Goal: Information Seeking & Learning: Find specific page/section

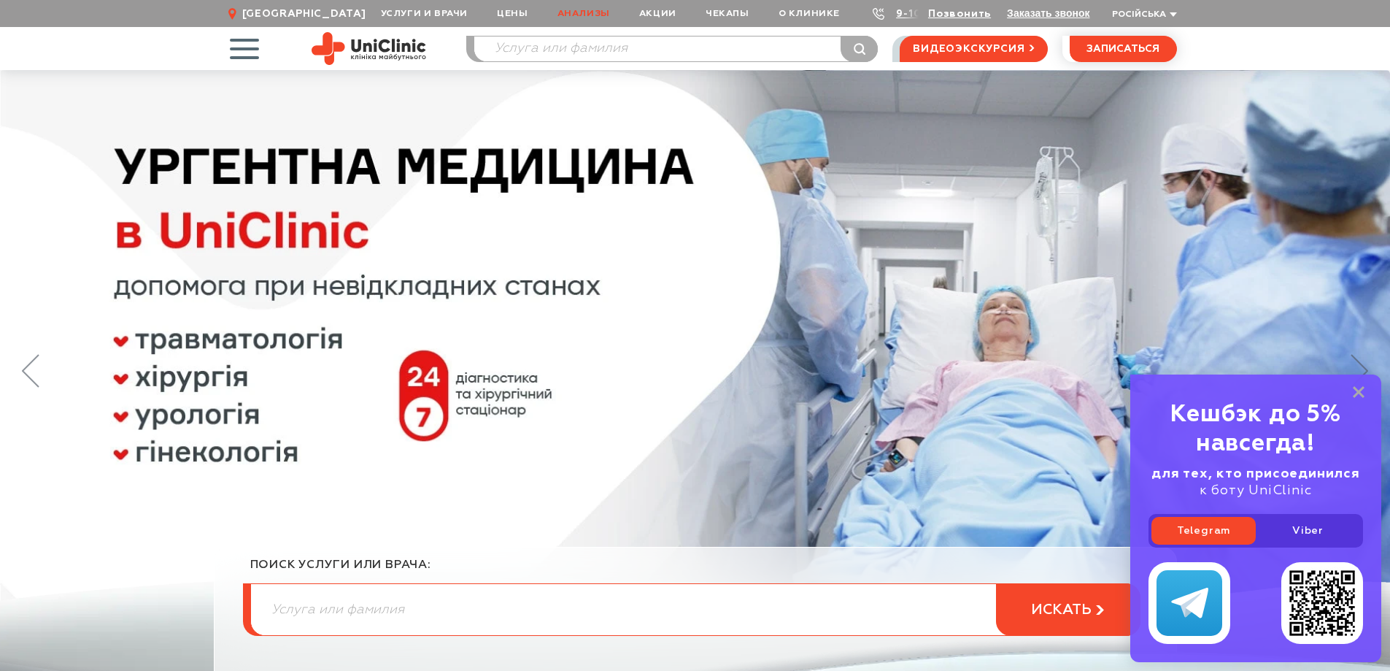
click at [599, 16] on link "Анализы" at bounding box center [584, 13] width 82 height 27
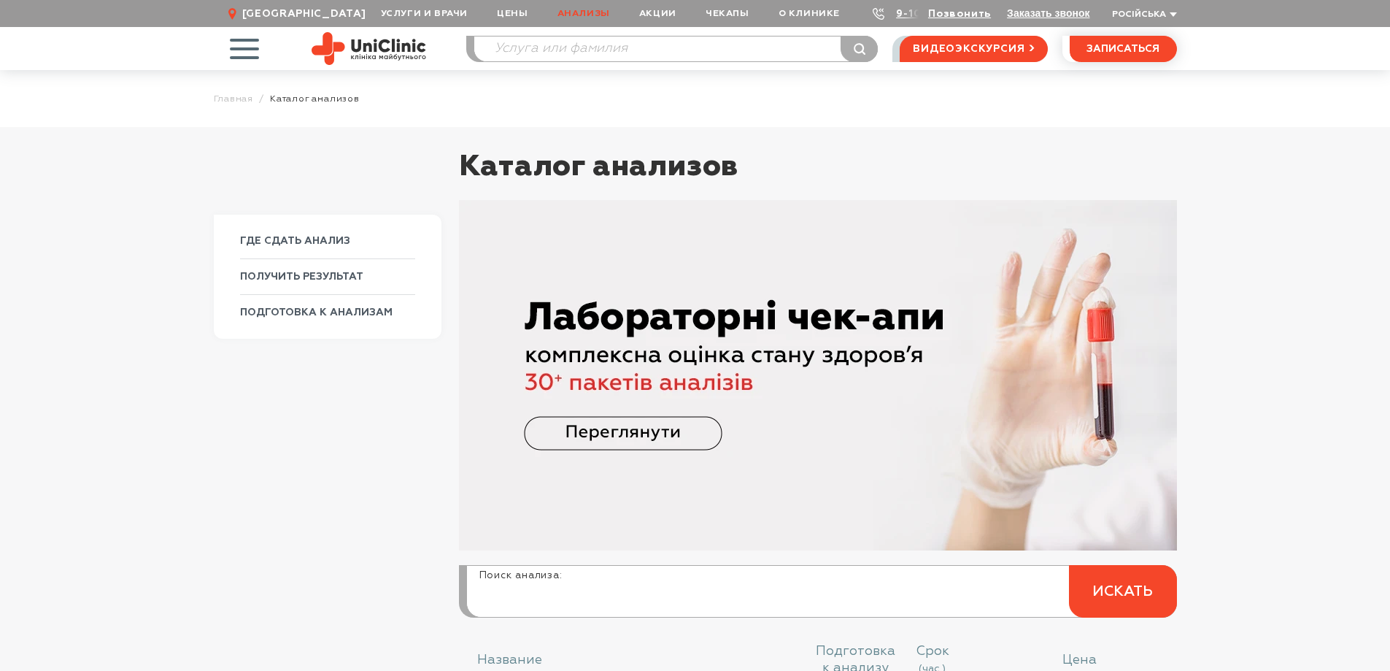
click at [529, 601] on input "search" at bounding box center [821, 599] width 709 height 35
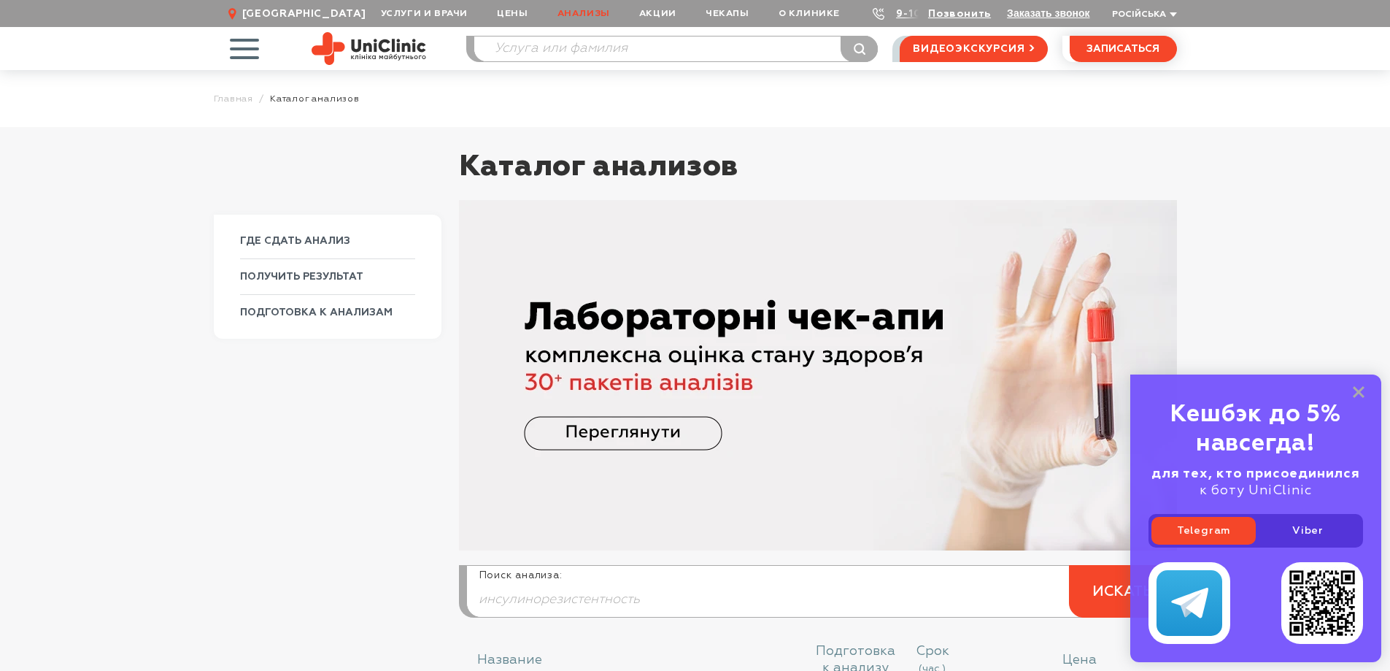
type input "инсулинорезистентность"
click at [604, 432] on img at bounding box center [818, 375] width 718 height 350
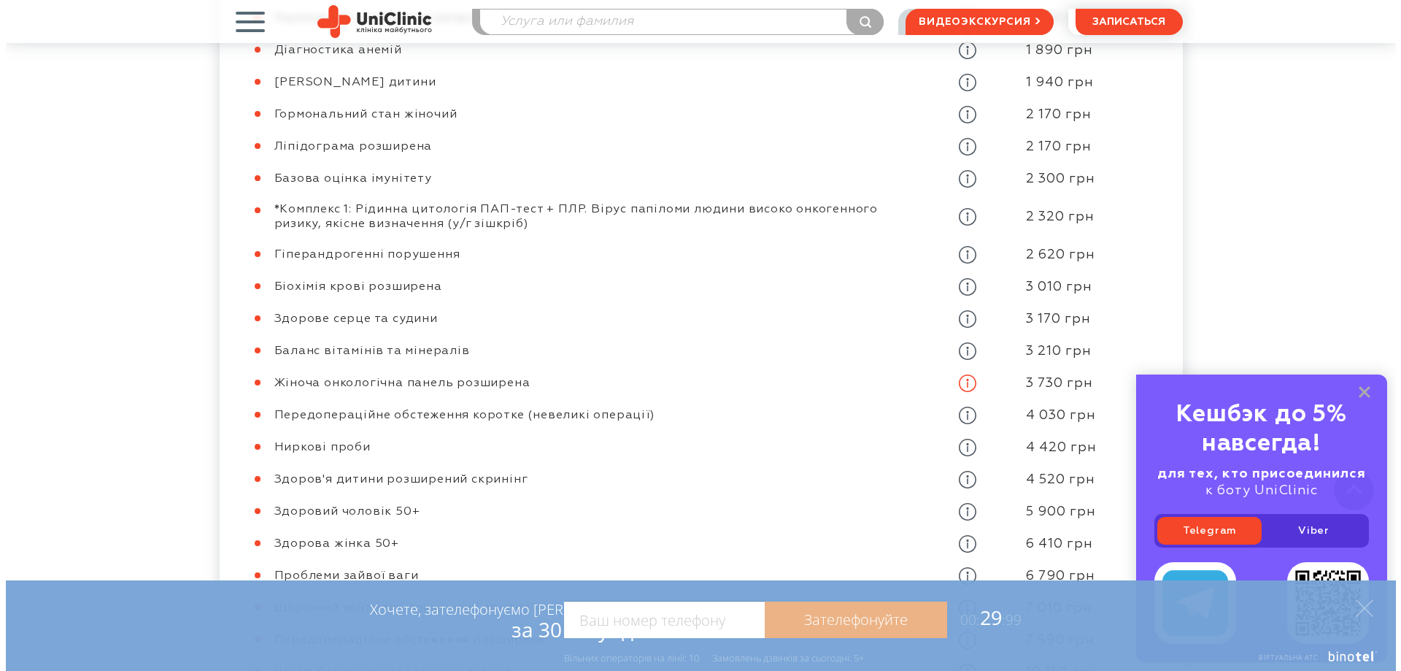
scroll to position [1460, 0]
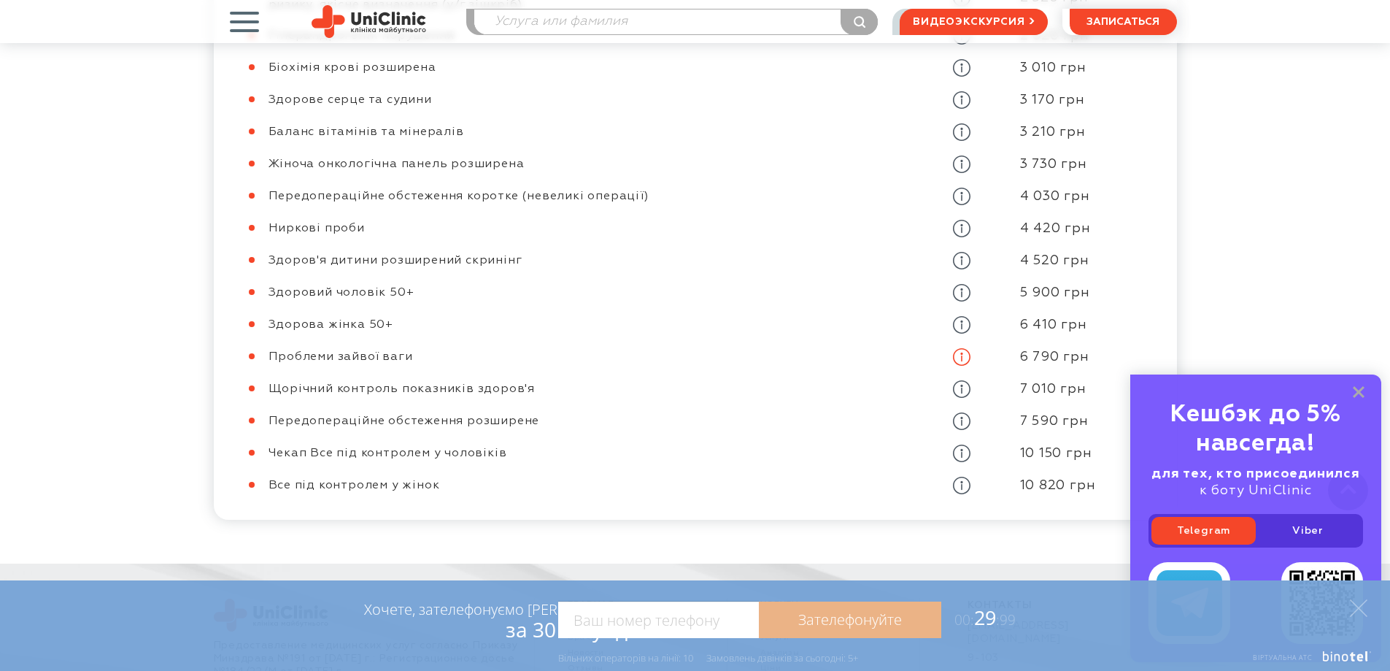
click at [963, 348] on icon at bounding box center [962, 357] width 18 height 18
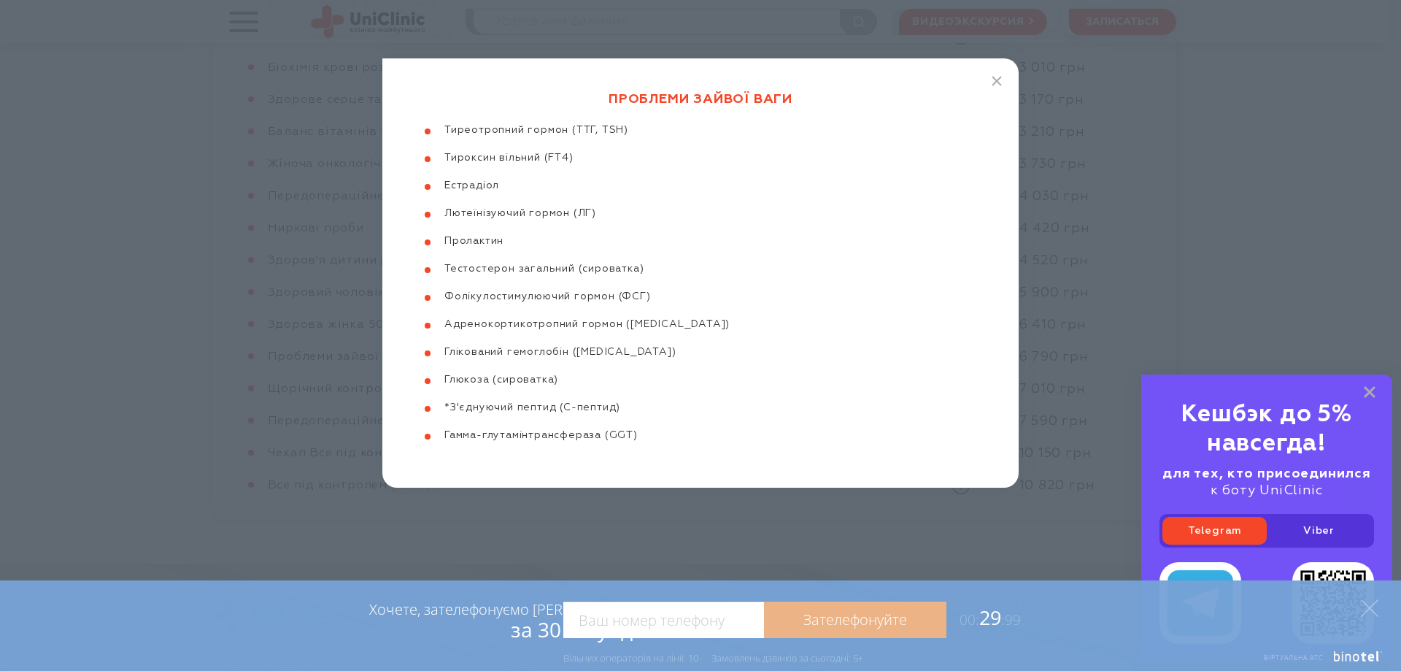
scroll to position [0, 0]
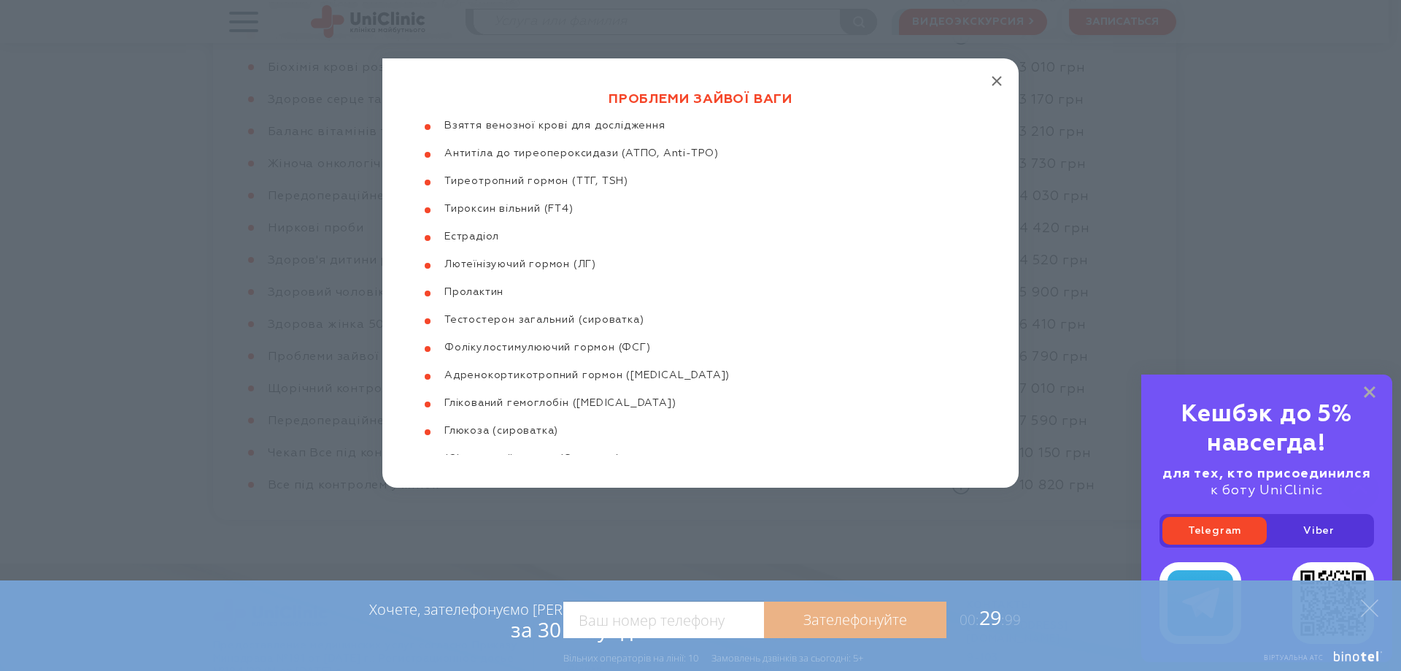
click at [999, 78] on line "button" at bounding box center [997, 81] width 9 height 9
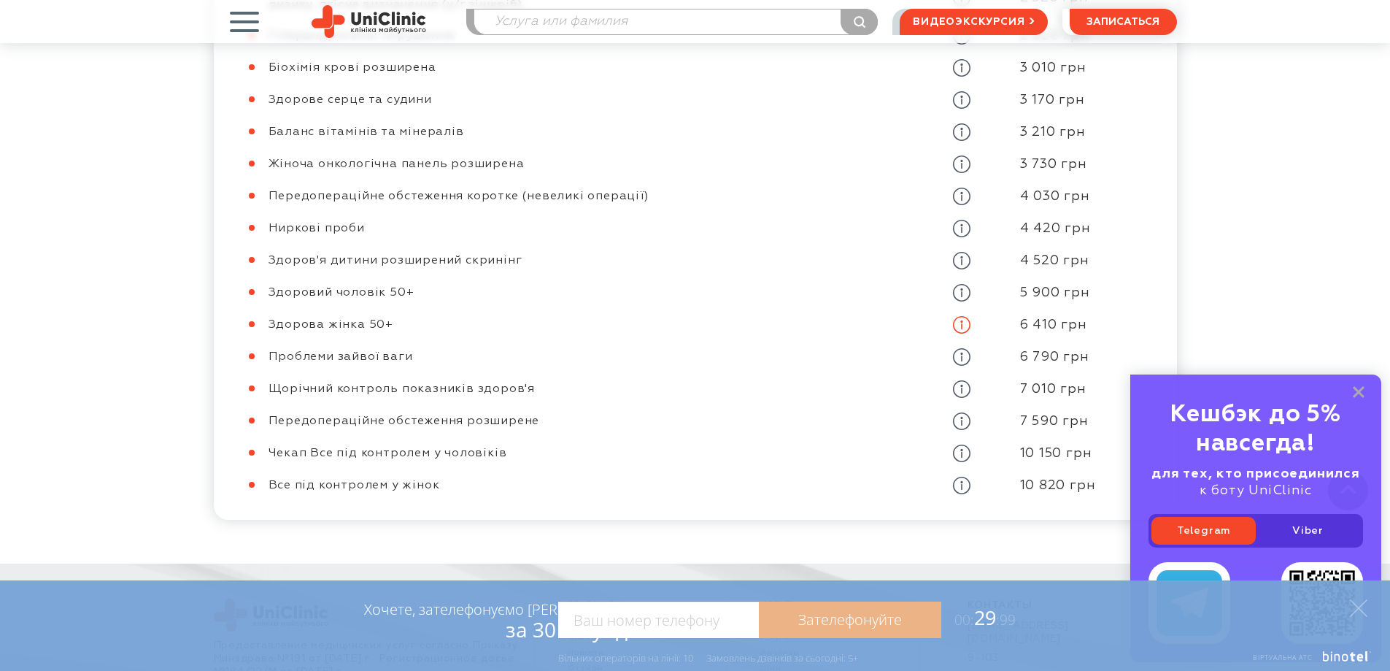
click at [962, 316] on use at bounding box center [962, 325] width 18 height 18
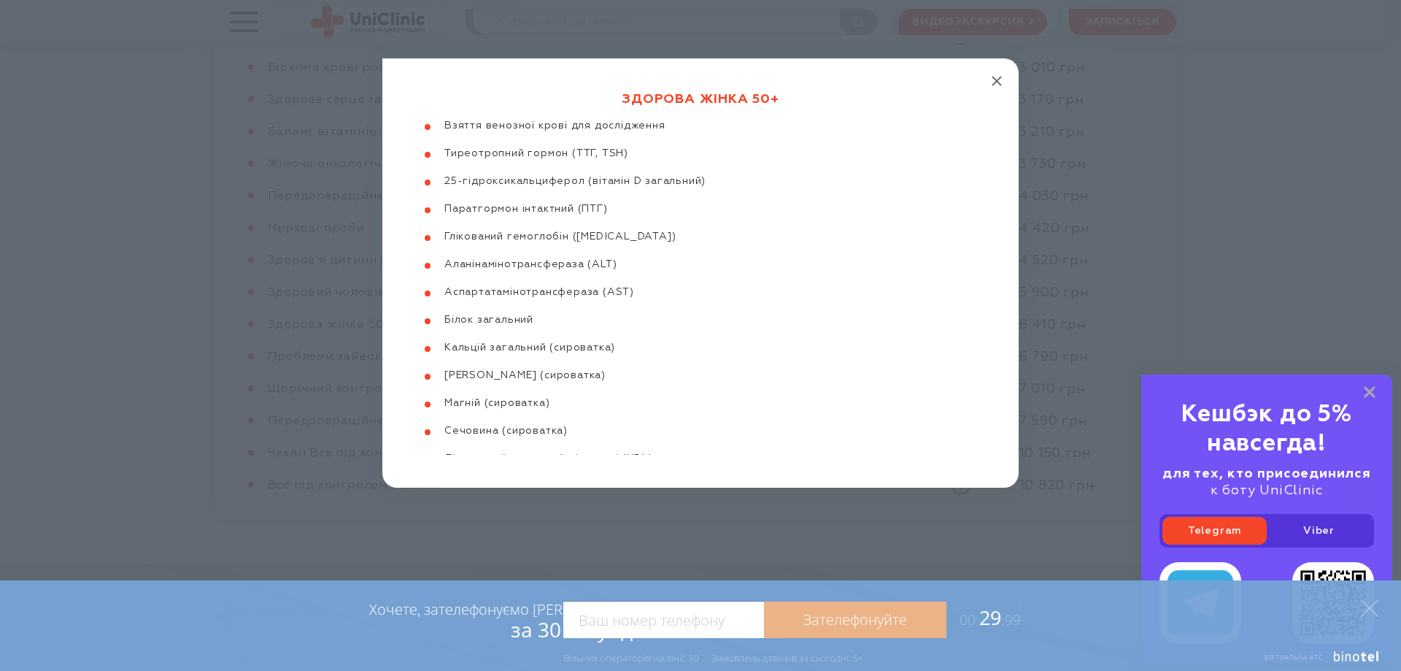
click at [999, 80] on line "button" at bounding box center [997, 81] width 9 height 9
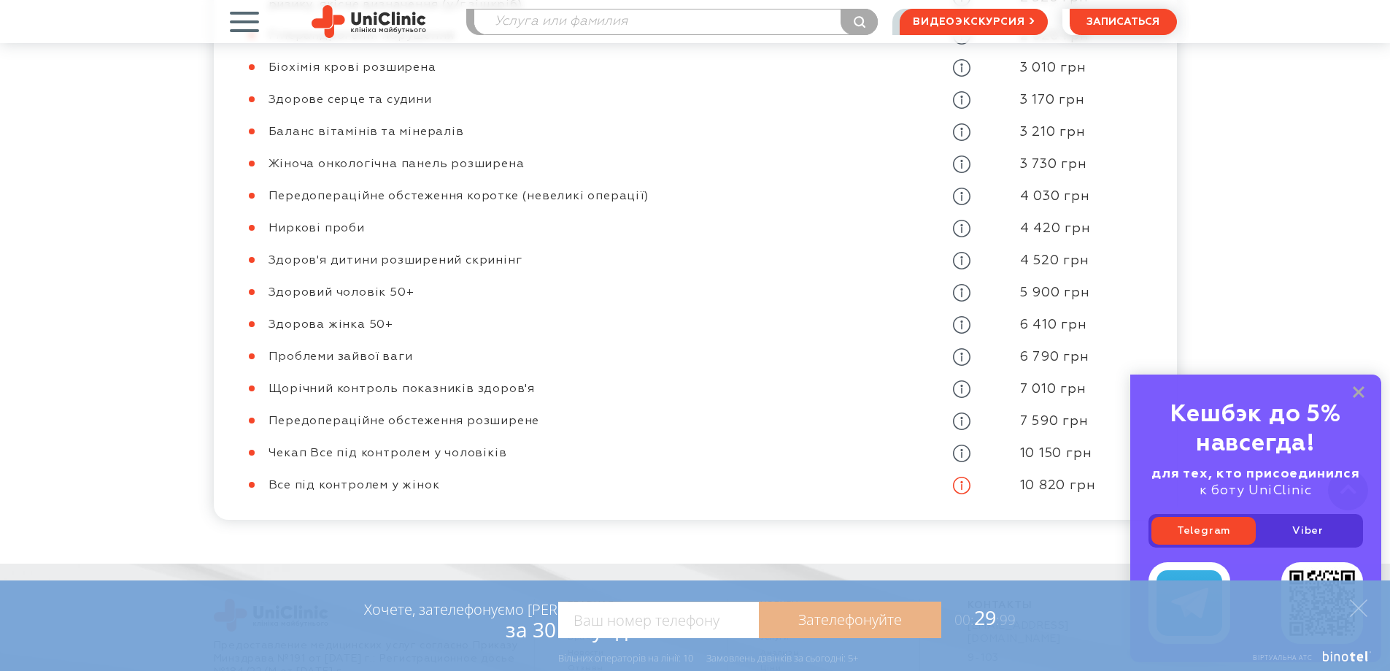
click at [958, 477] on icon at bounding box center [962, 486] width 18 height 18
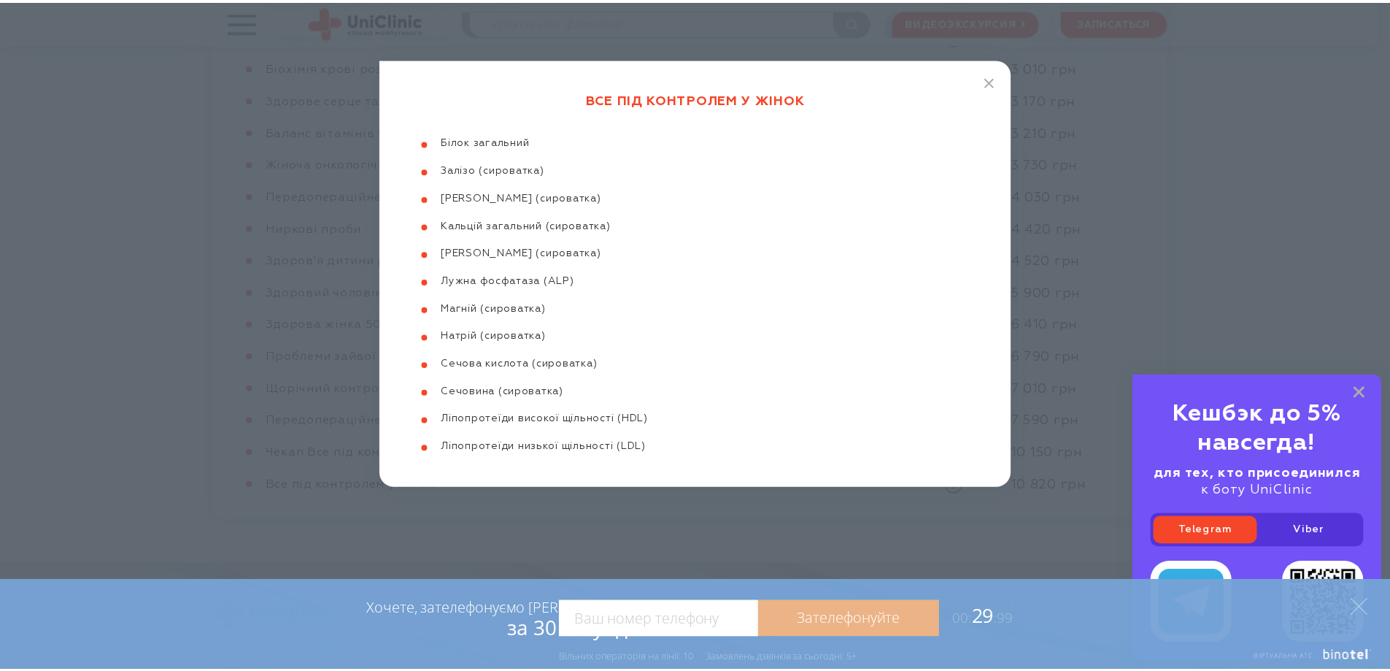
scroll to position [704, 0]
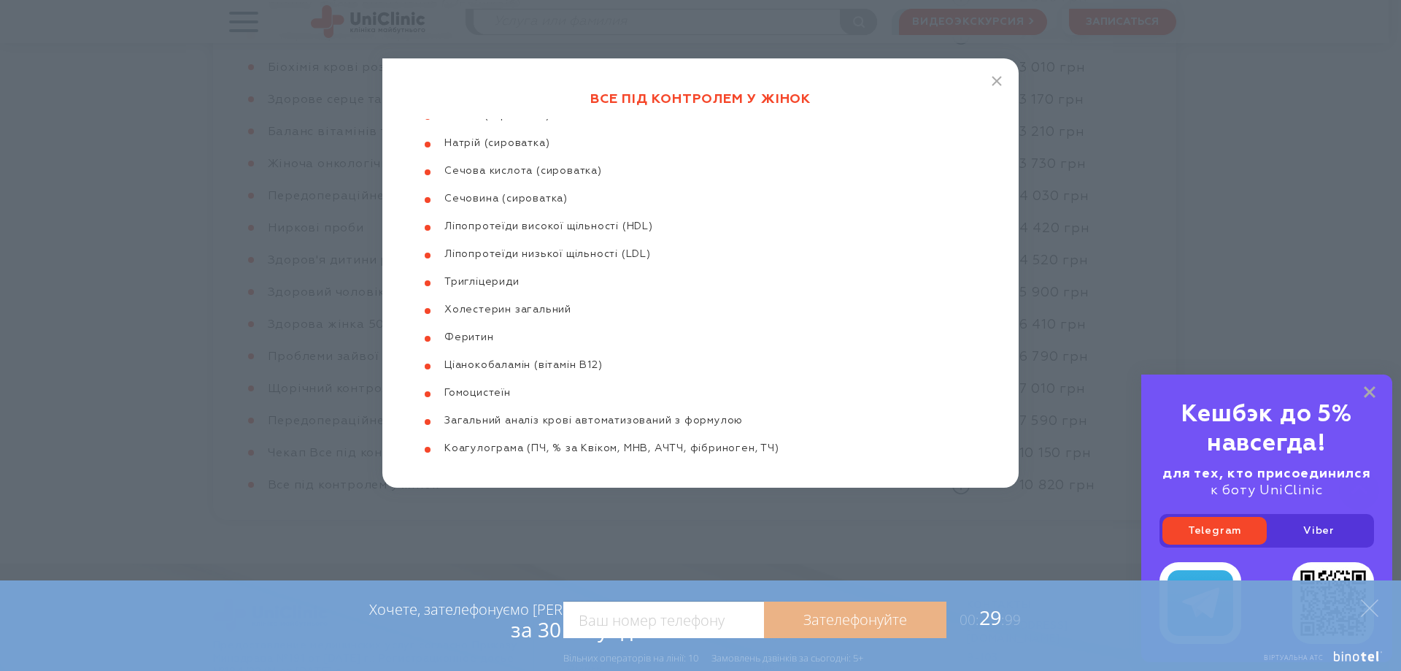
click at [1003, 81] on div "Все під контролем у жінок Взяття венозної крові для дослідження Антитіла до тир…" at bounding box center [700, 272] width 636 height 429
click at [999, 81] on icon "button" at bounding box center [997, 81] width 10 height 10
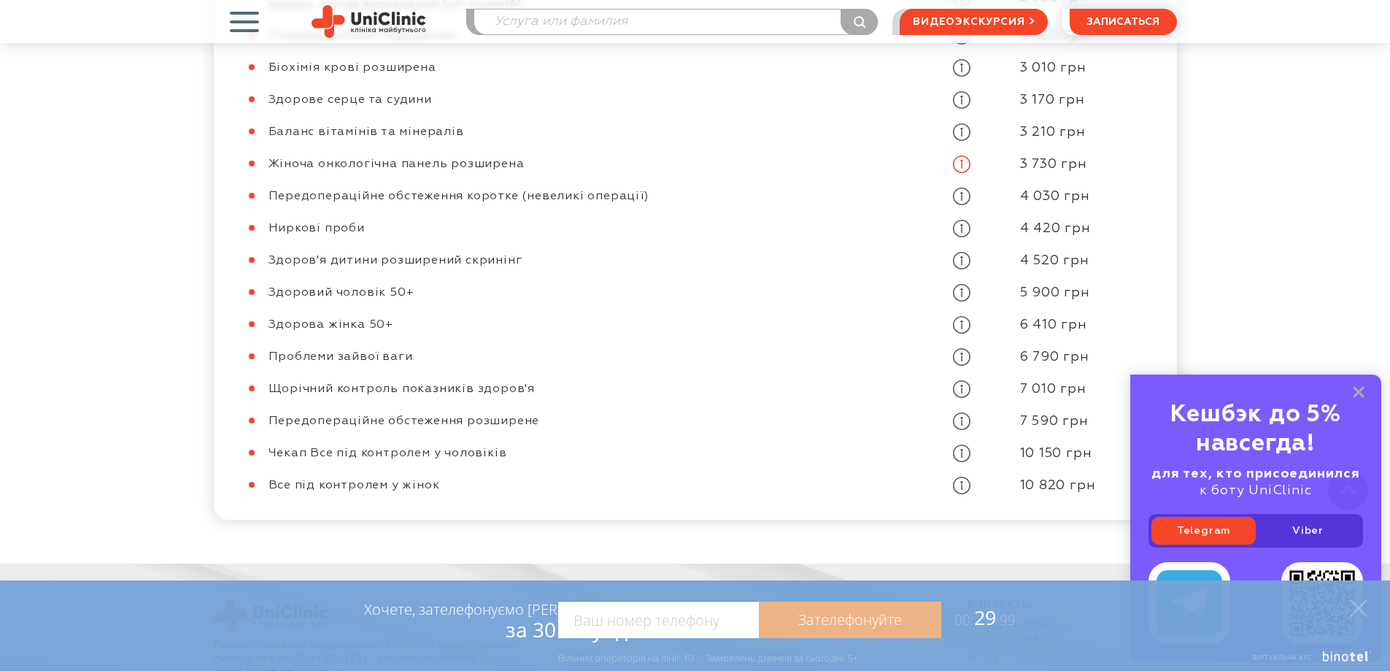
click at [961, 155] on use at bounding box center [962, 164] width 18 height 18
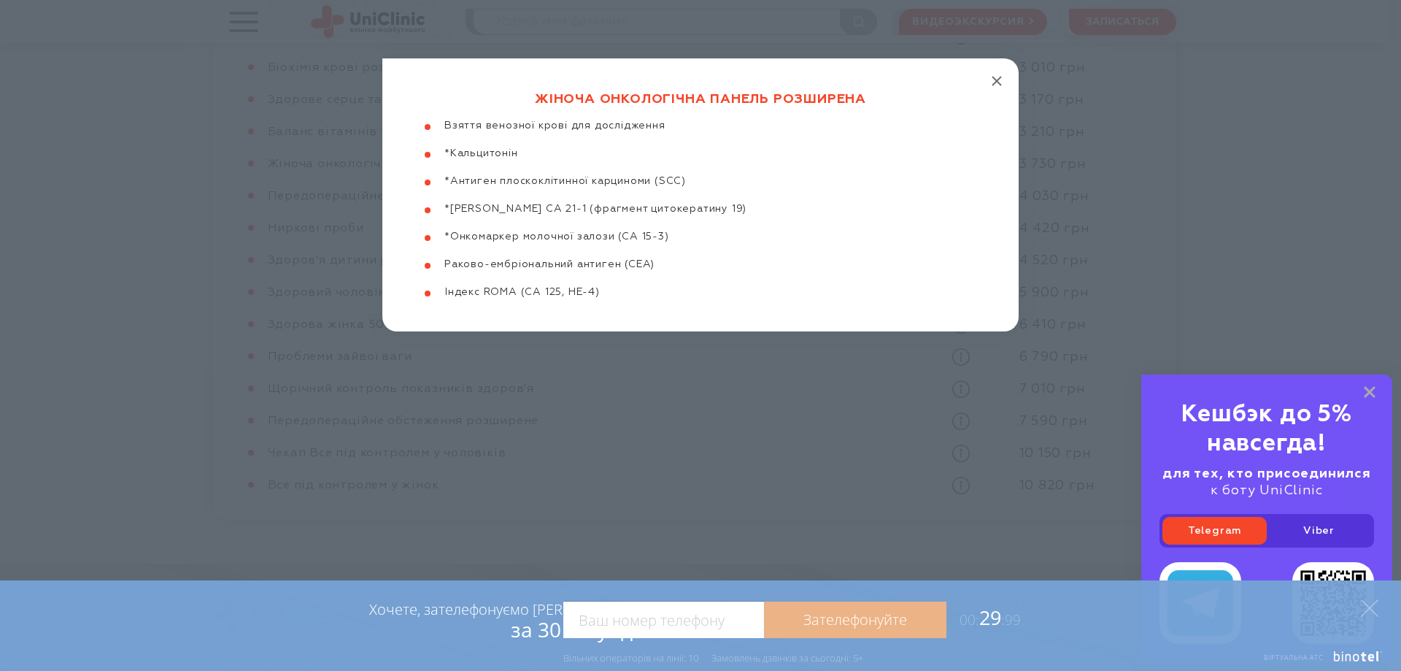
click at [1000, 80] on icon "button" at bounding box center [997, 81] width 10 height 10
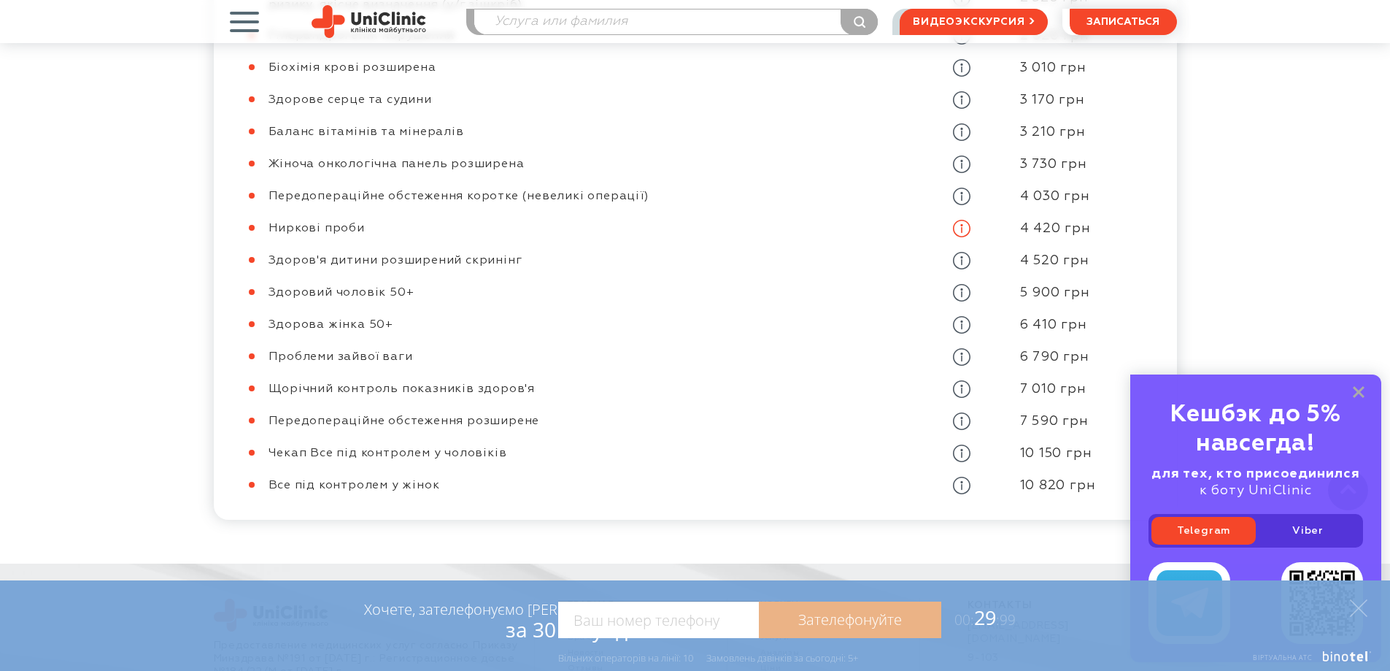
click at [959, 220] on icon at bounding box center [962, 229] width 18 height 18
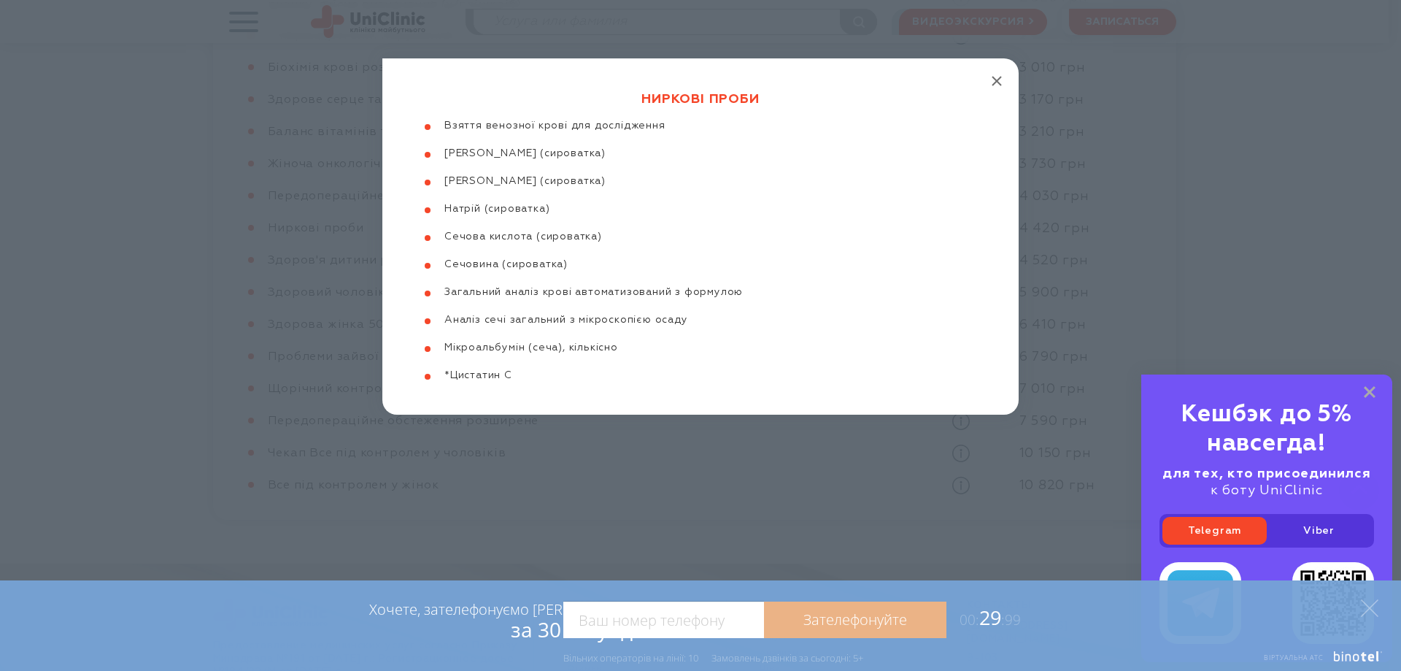
click at [998, 80] on line "button" at bounding box center [997, 81] width 9 height 9
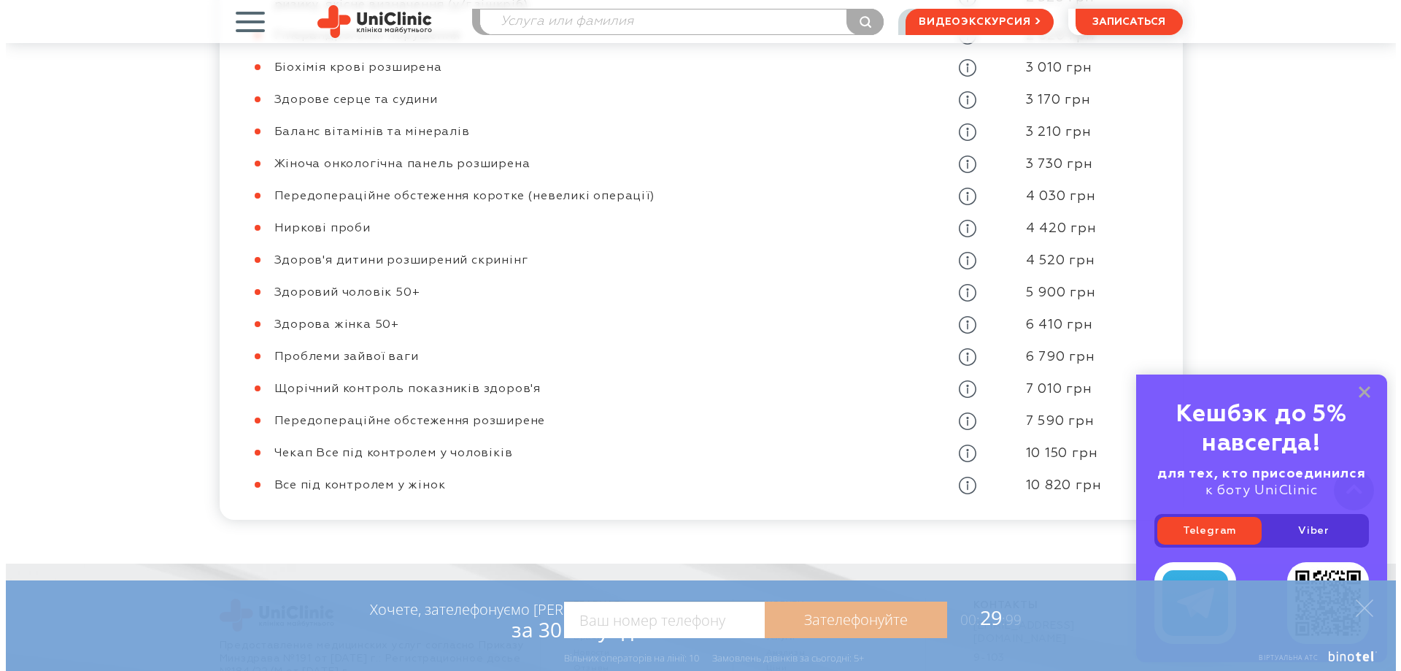
scroll to position [1314, 0]
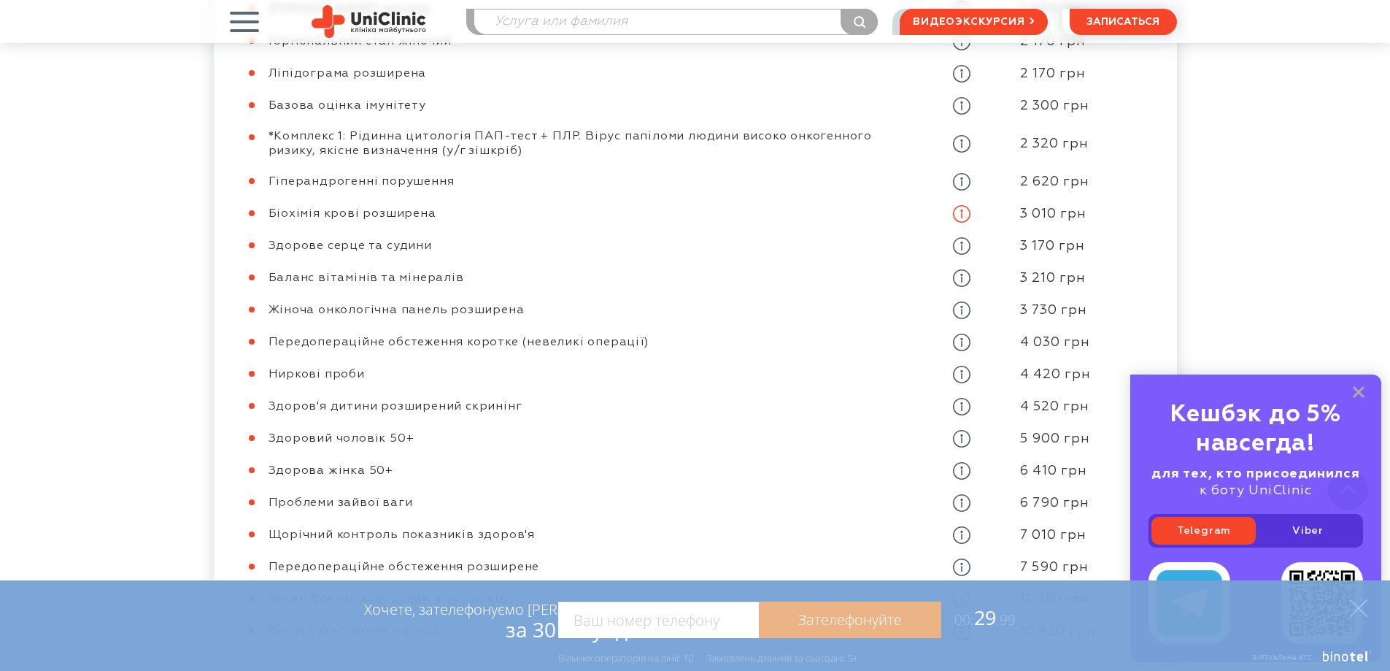
click at [964, 205] on icon at bounding box center [962, 214] width 18 height 18
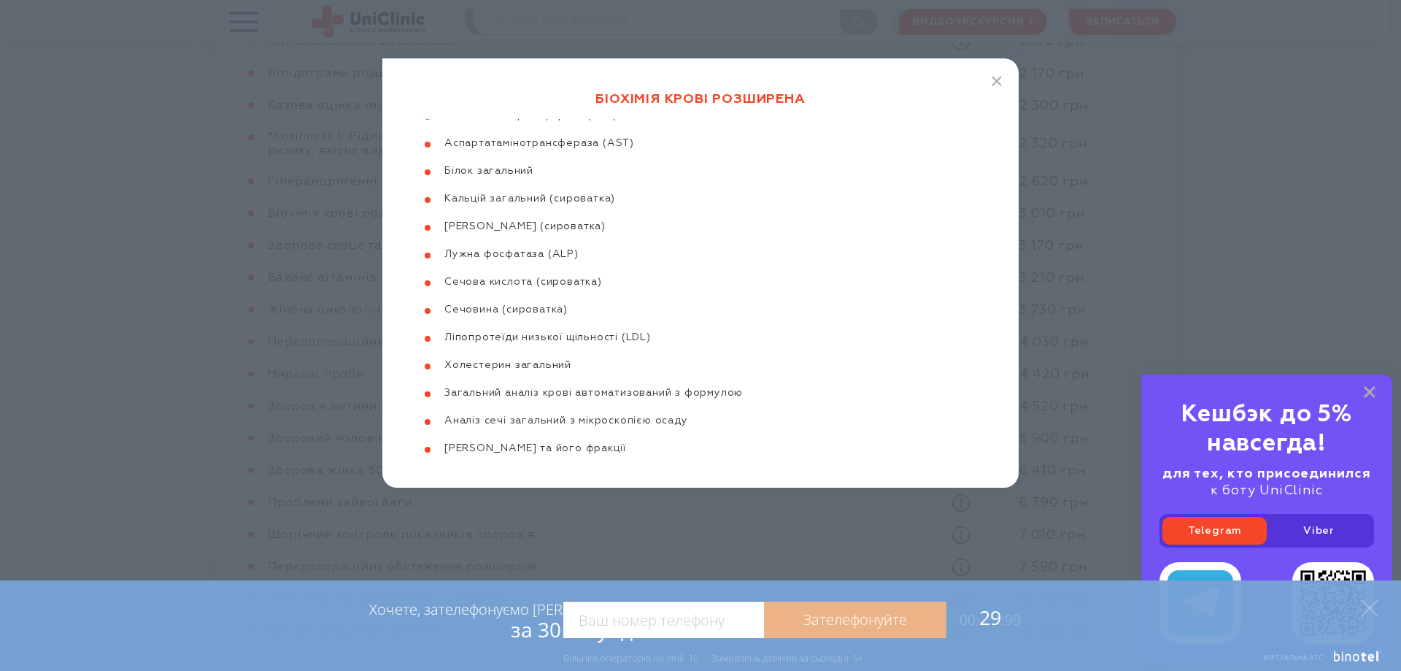
scroll to position [0, 0]
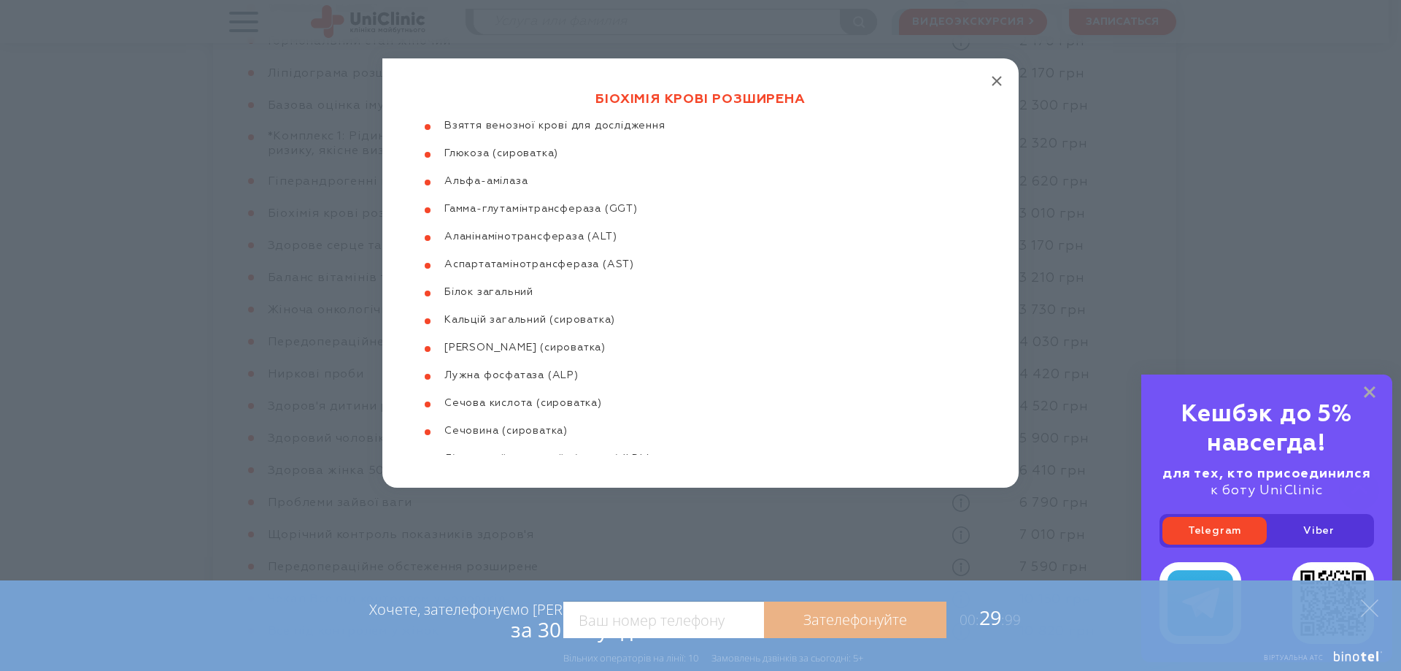
click at [997, 80] on icon "button" at bounding box center [997, 81] width 10 height 10
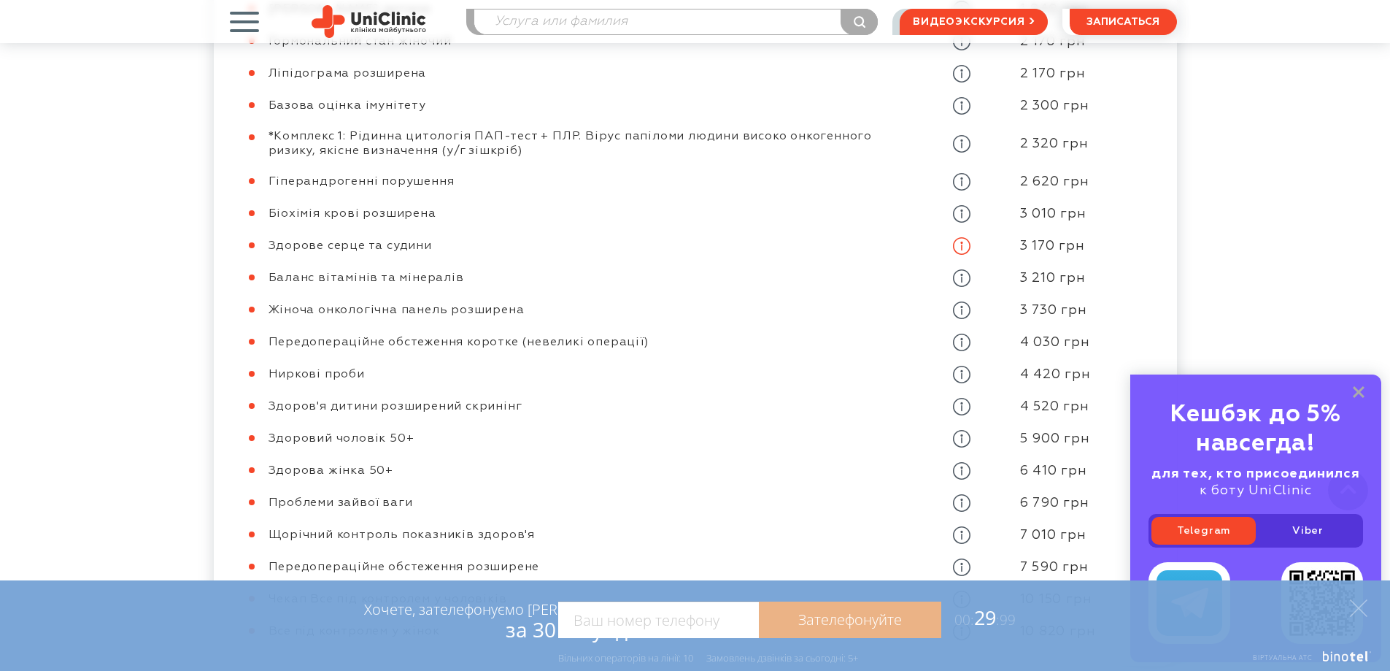
click at [958, 237] on icon at bounding box center [962, 246] width 18 height 18
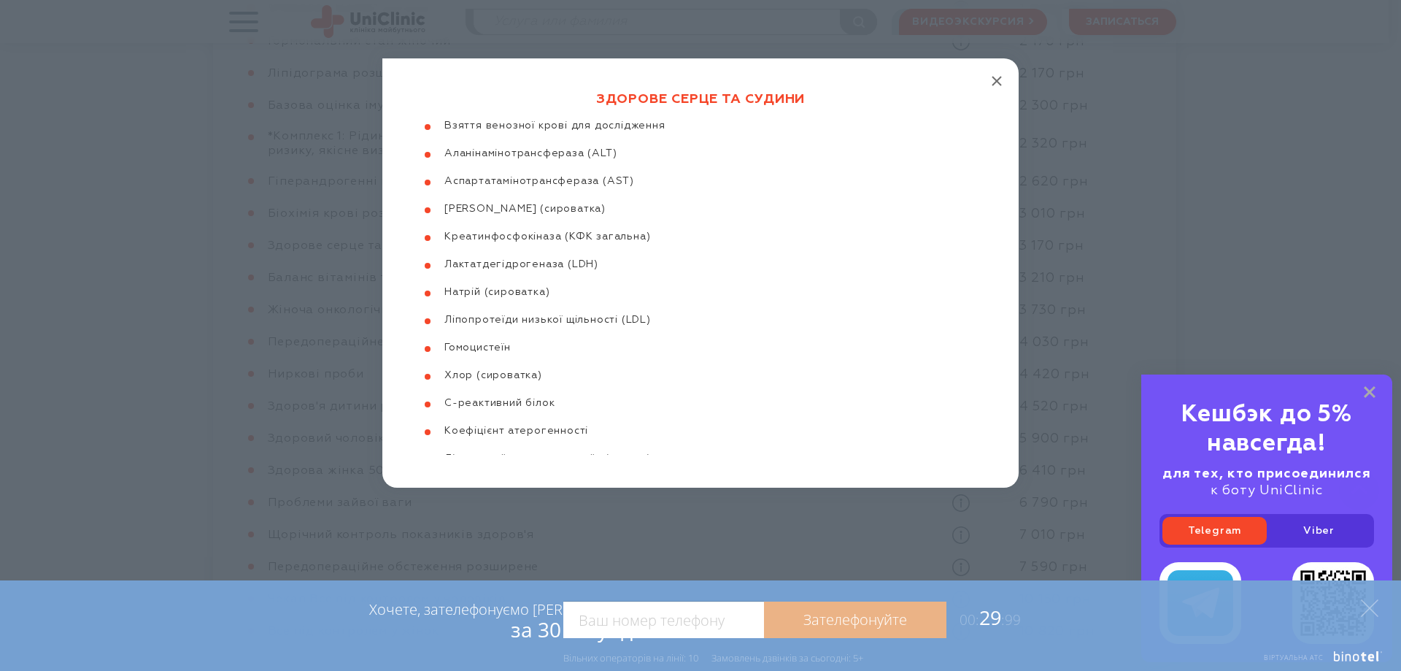
click at [998, 81] on line "button" at bounding box center [997, 81] width 9 height 9
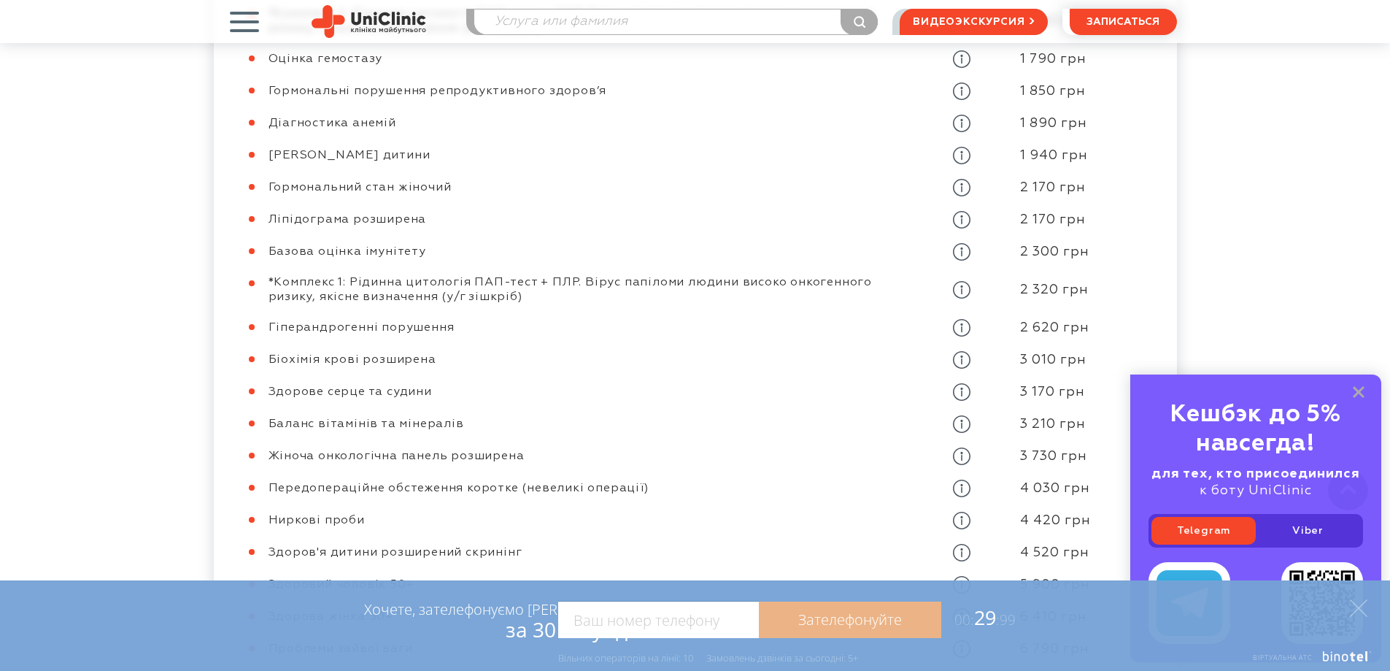
scroll to position [1314, 0]
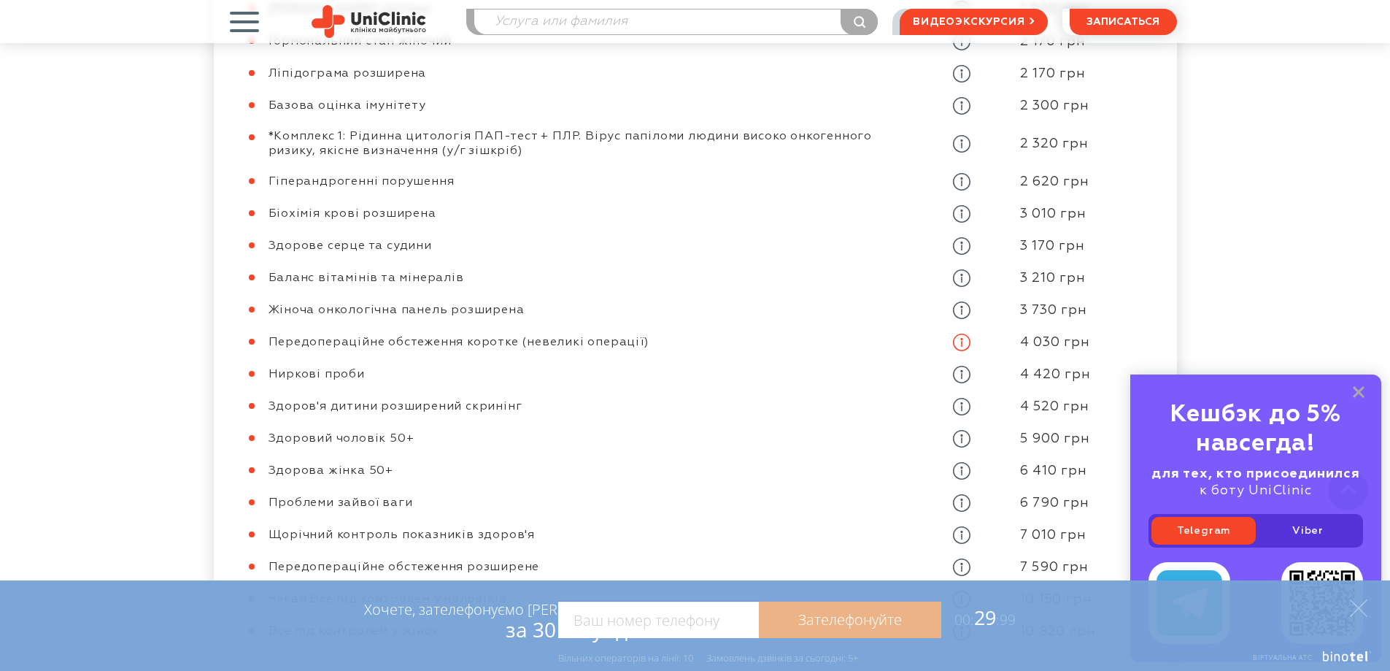
click at [965, 334] on icon at bounding box center [962, 343] width 18 height 18
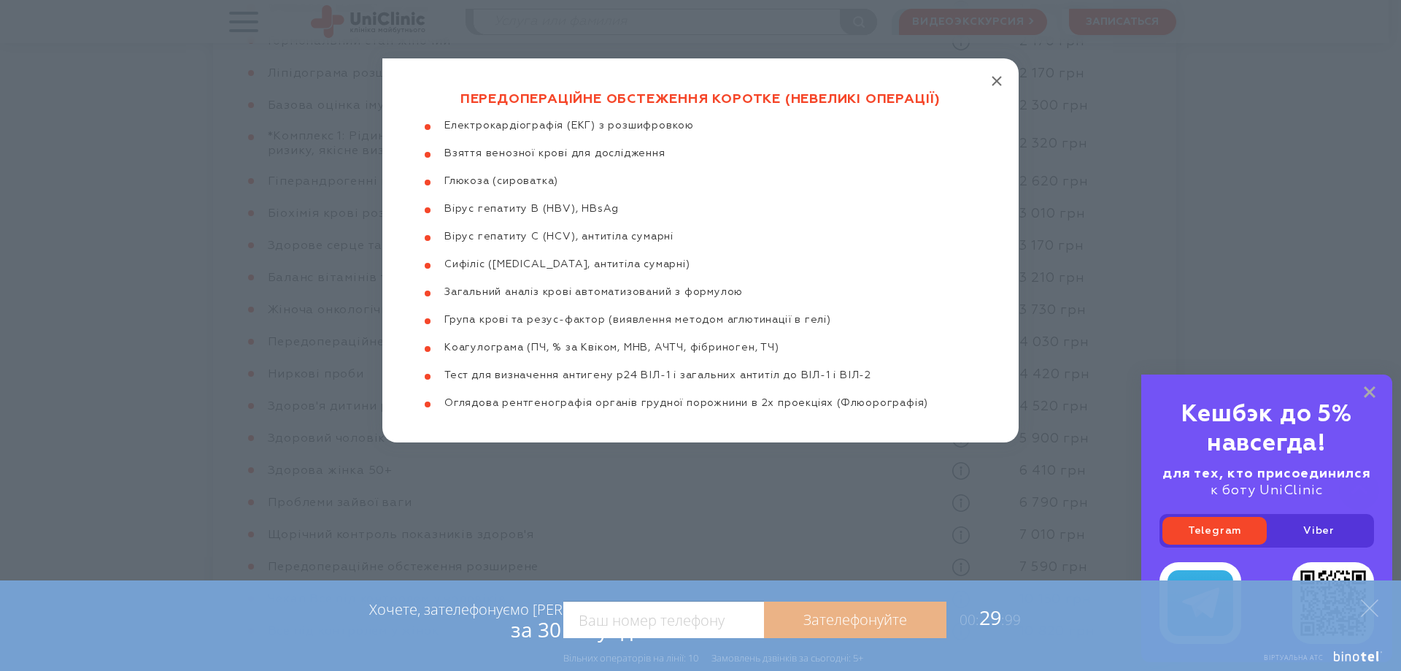
click at [995, 80] on icon "button" at bounding box center [997, 81] width 10 height 10
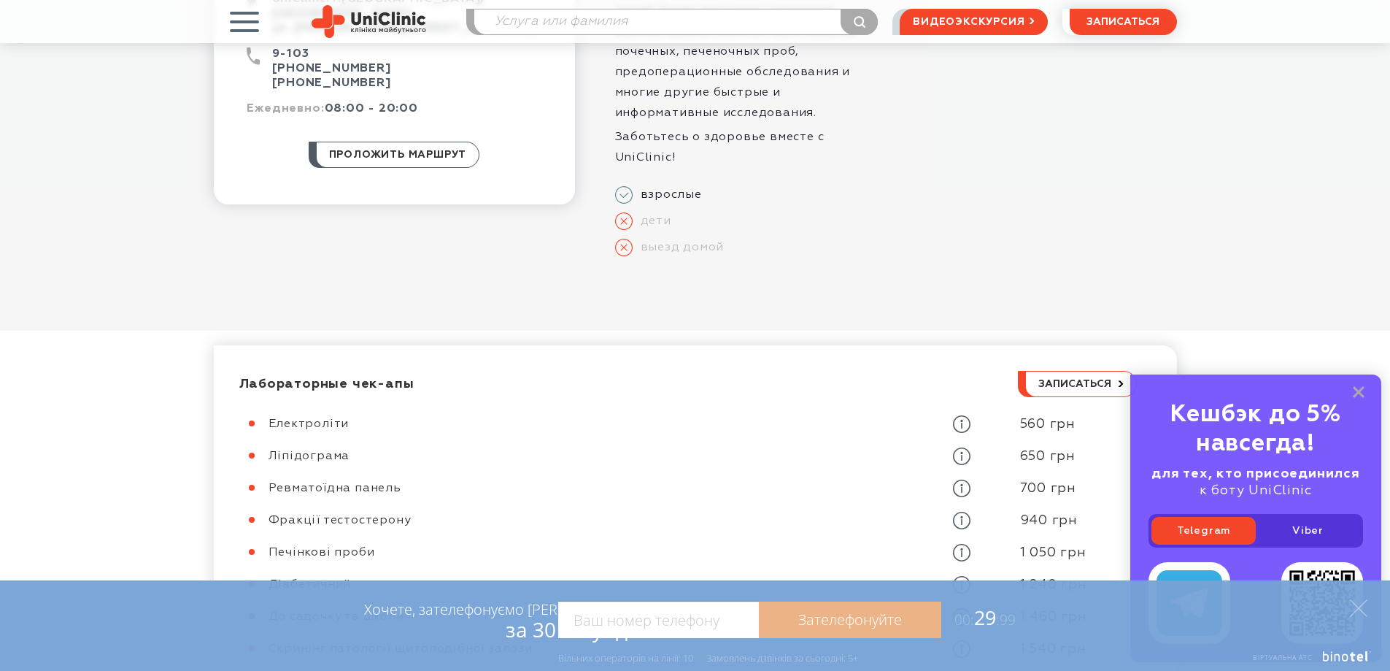
scroll to position [73, 0]
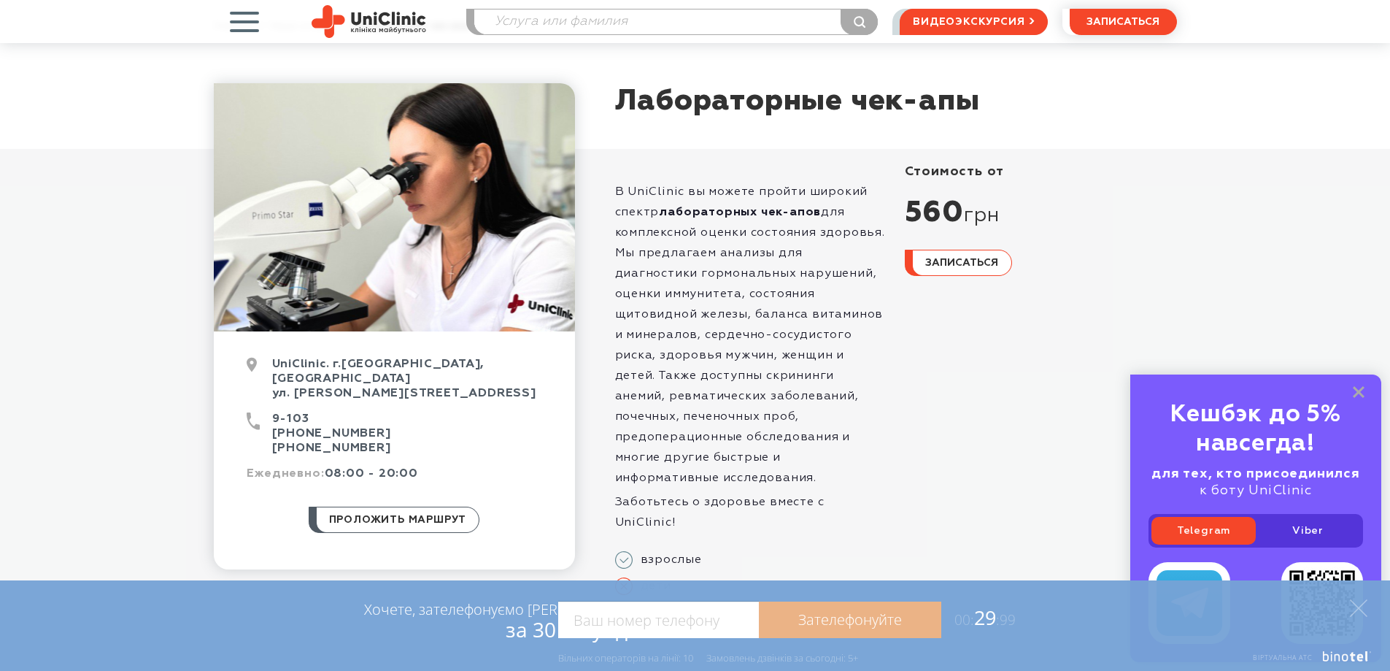
click at [345, 19] on img at bounding box center [369, 21] width 115 height 33
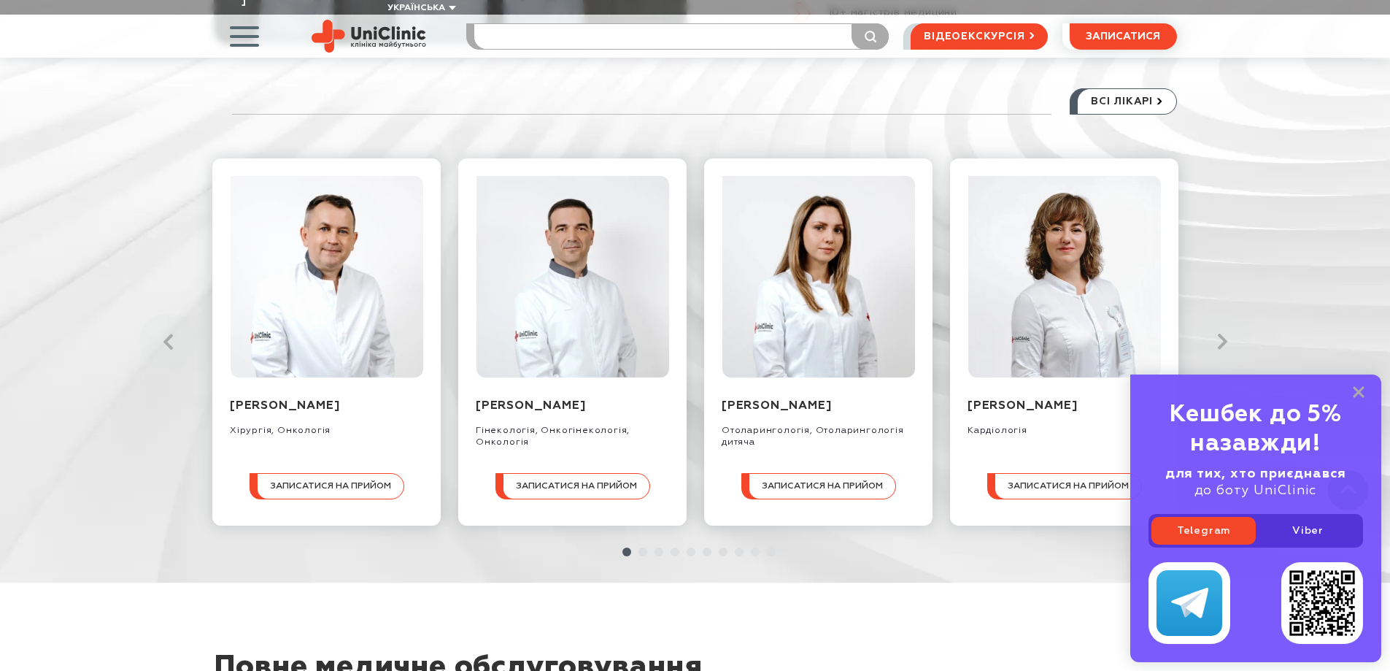
scroll to position [1168, 0]
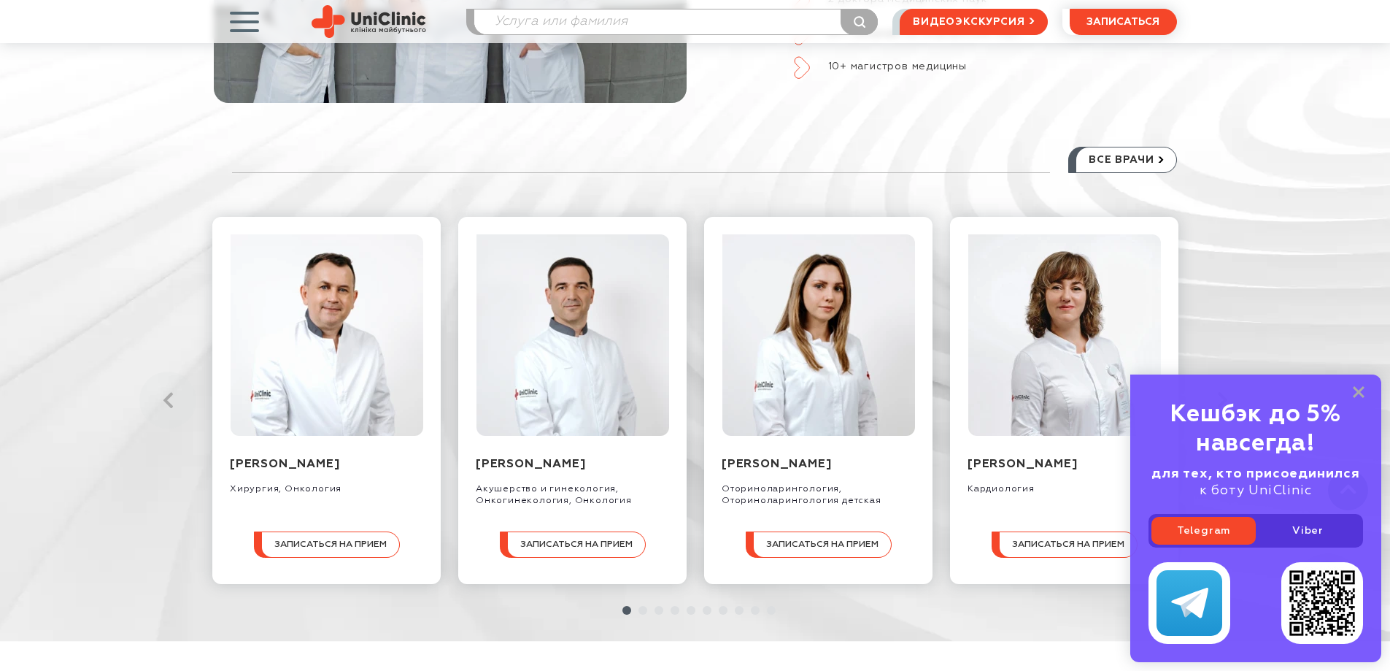
scroll to position [1606, 0]
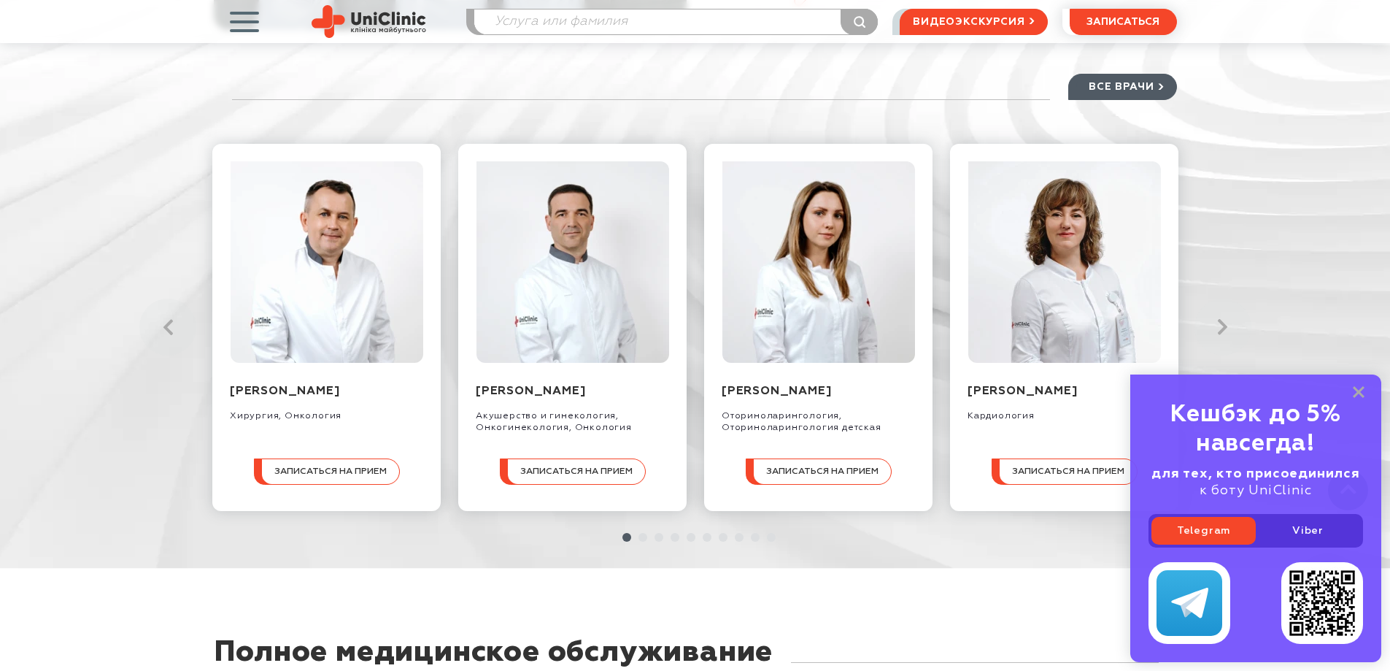
click at [1124, 81] on span "все врачи" at bounding box center [1121, 86] width 65 height 25
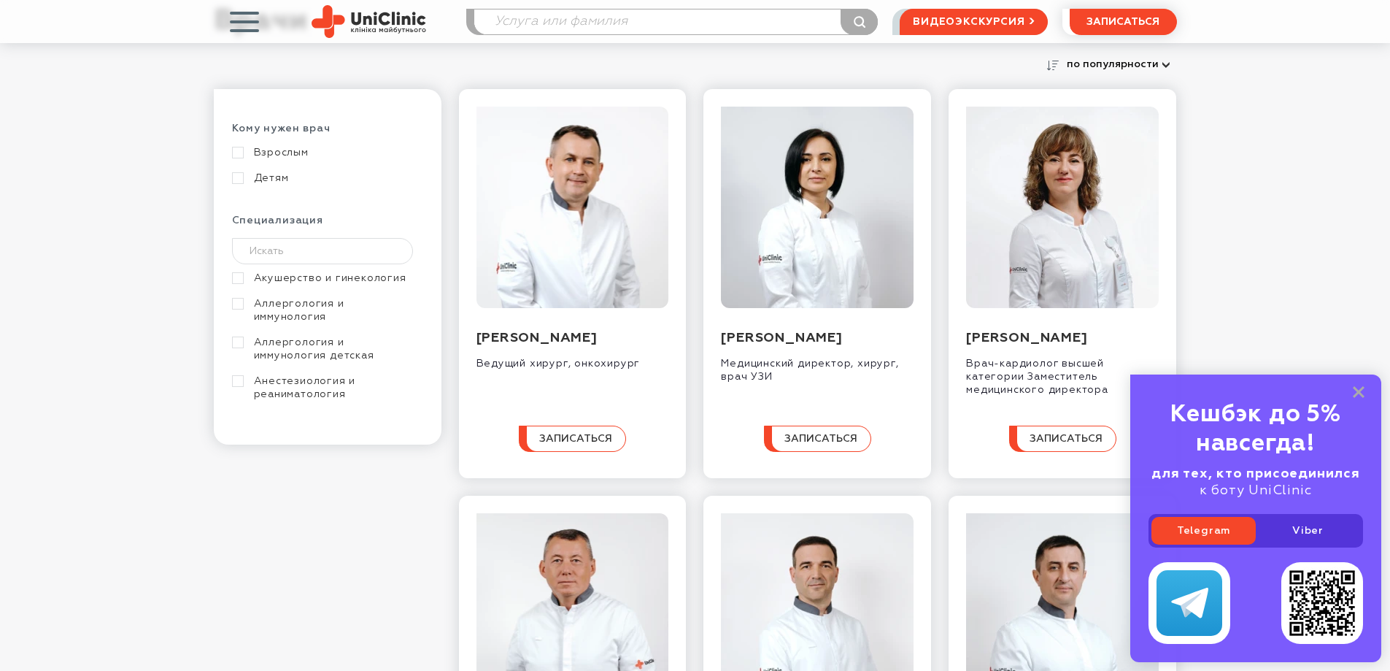
scroll to position [219, 0]
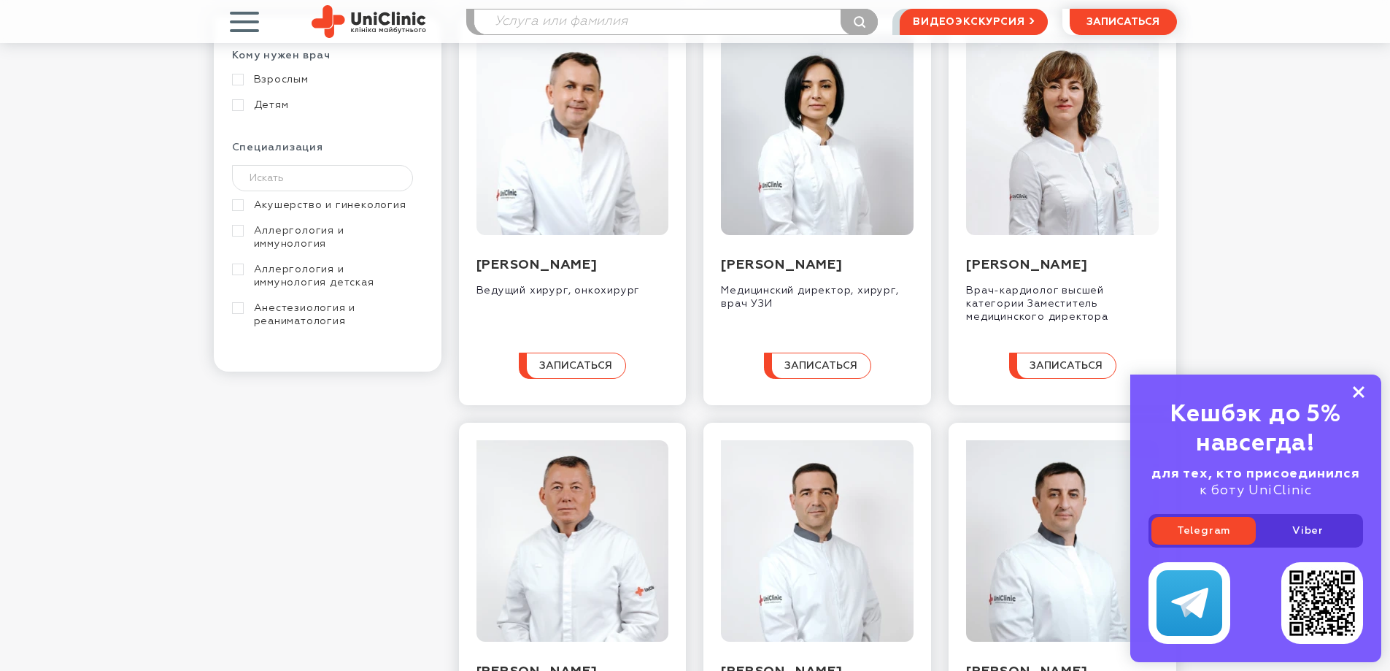
click at [1360, 391] on rect at bounding box center [1359, 392] width 12 height 12
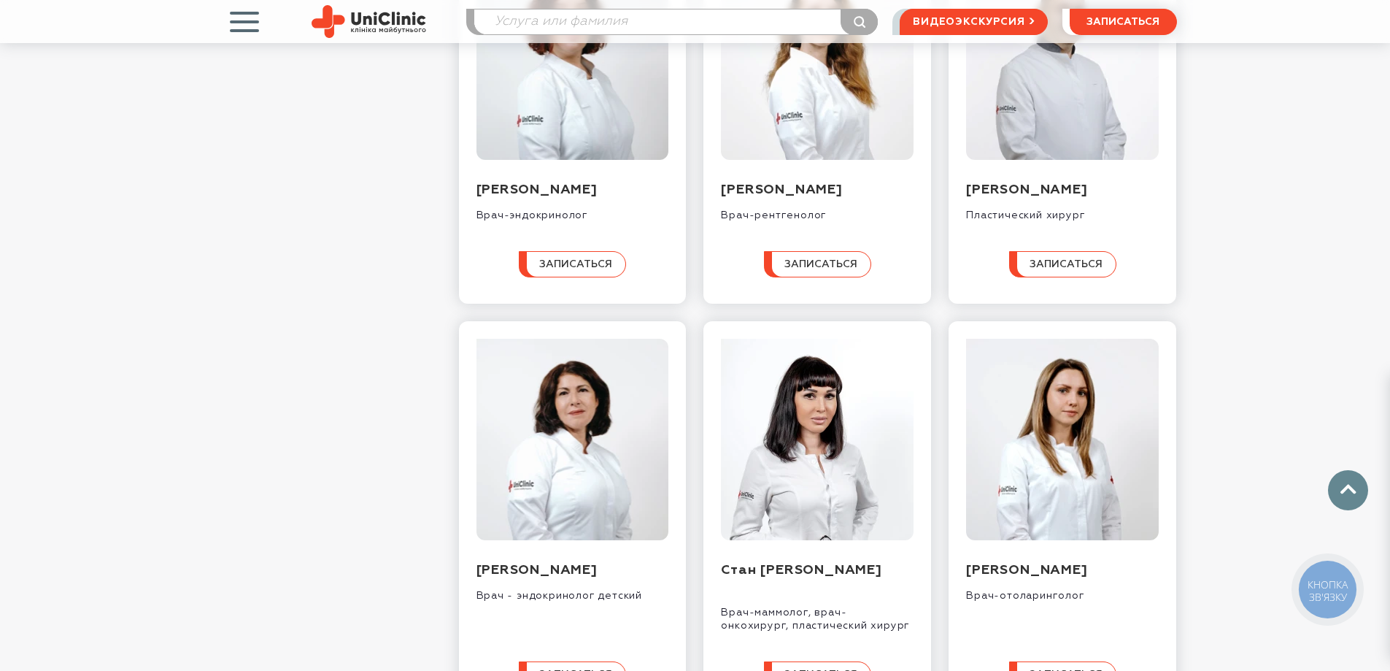
scroll to position [1314, 0]
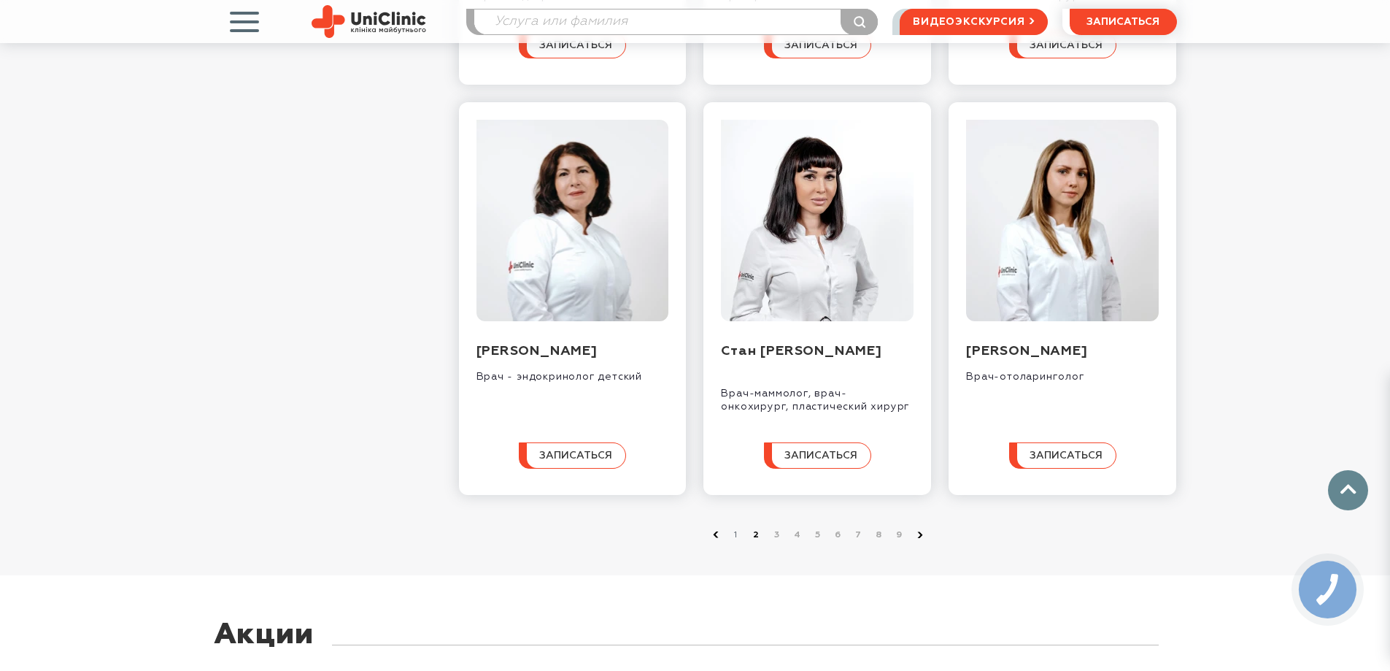
click at [756, 542] on link "2" at bounding box center [757, 535] width 15 height 15
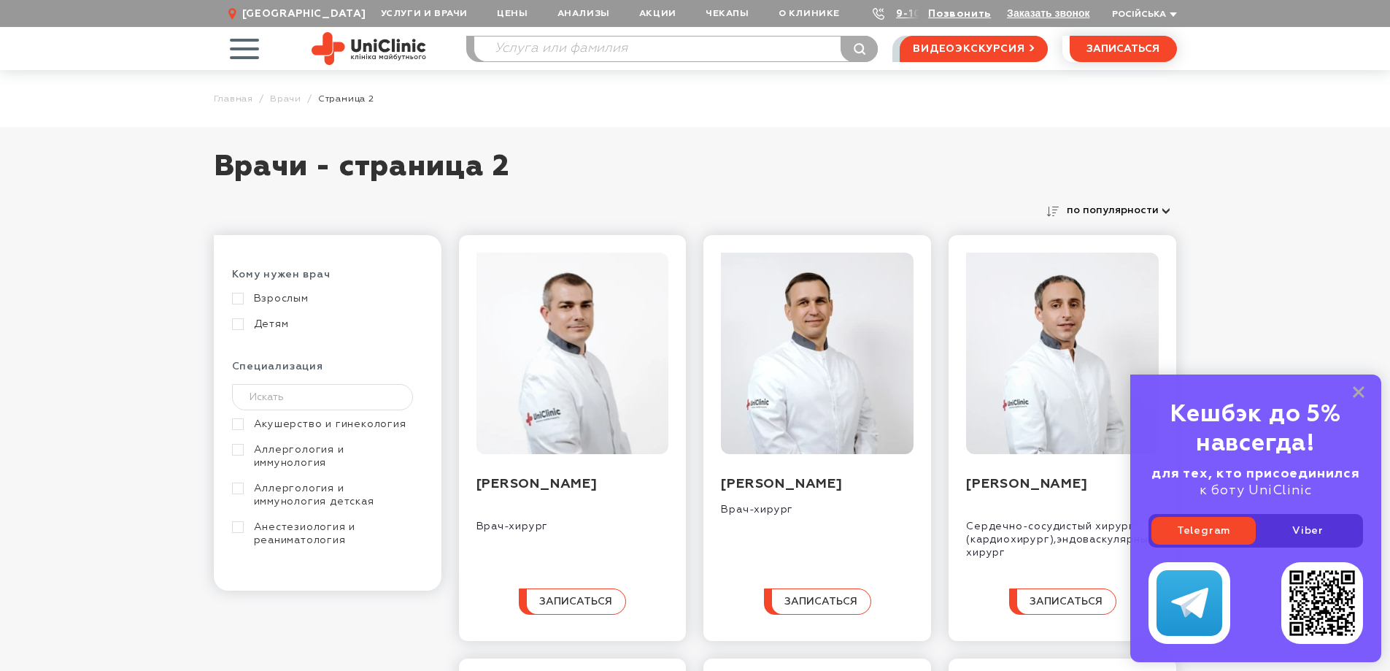
drag, startPoint x: 1358, startPoint y: 394, endPoint x: 1345, endPoint y: 385, distance: 16.2
click at [1360, 394] on icon at bounding box center [1359, 392] width 12 height 12
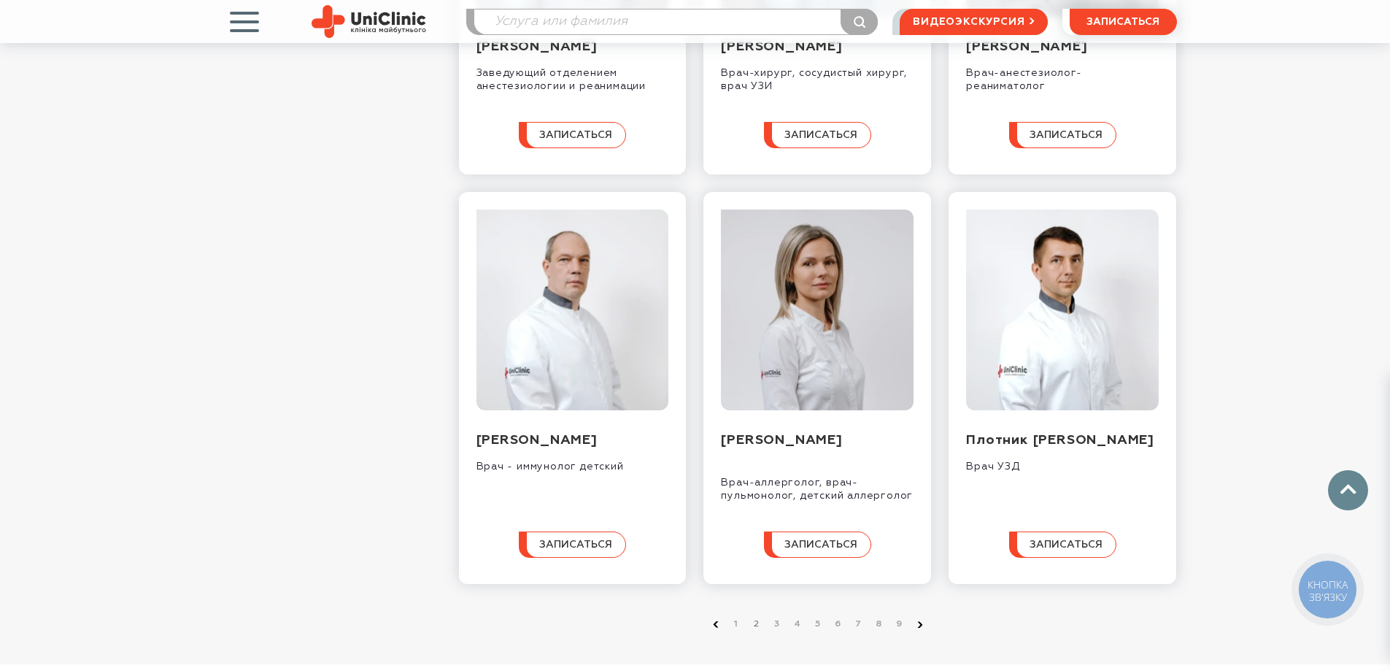
scroll to position [1533, 0]
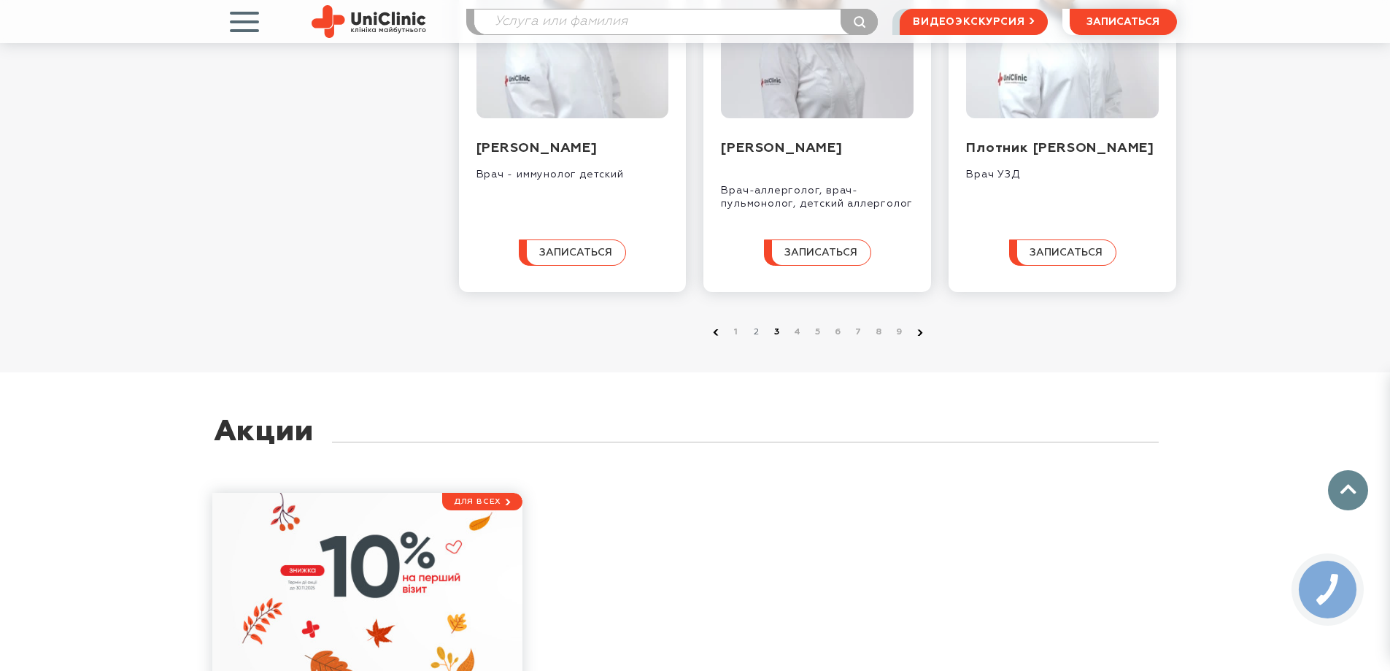
click at [779, 339] on link "3" at bounding box center [777, 332] width 15 height 15
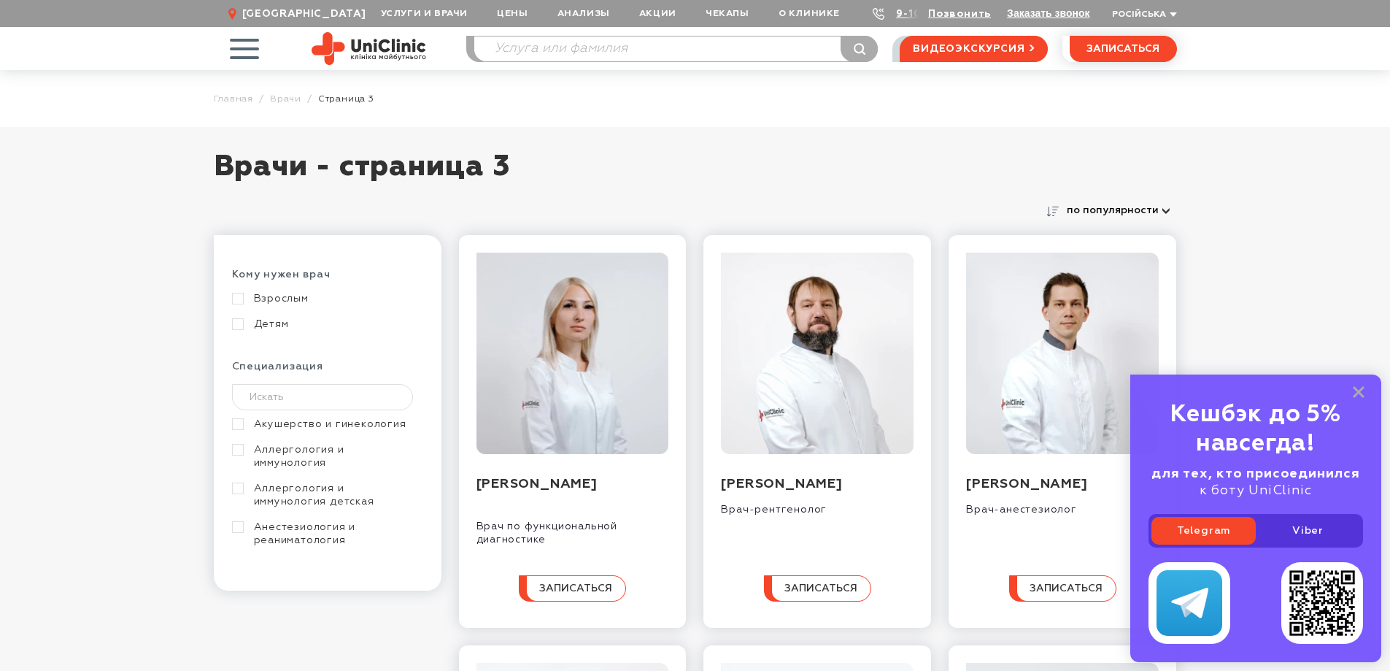
drag, startPoint x: 1361, startPoint y: 394, endPoint x: 1353, endPoint y: 384, distance: 13.5
click at [1361, 393] on rect at bounding box center [1359, 392] width 12 height 12
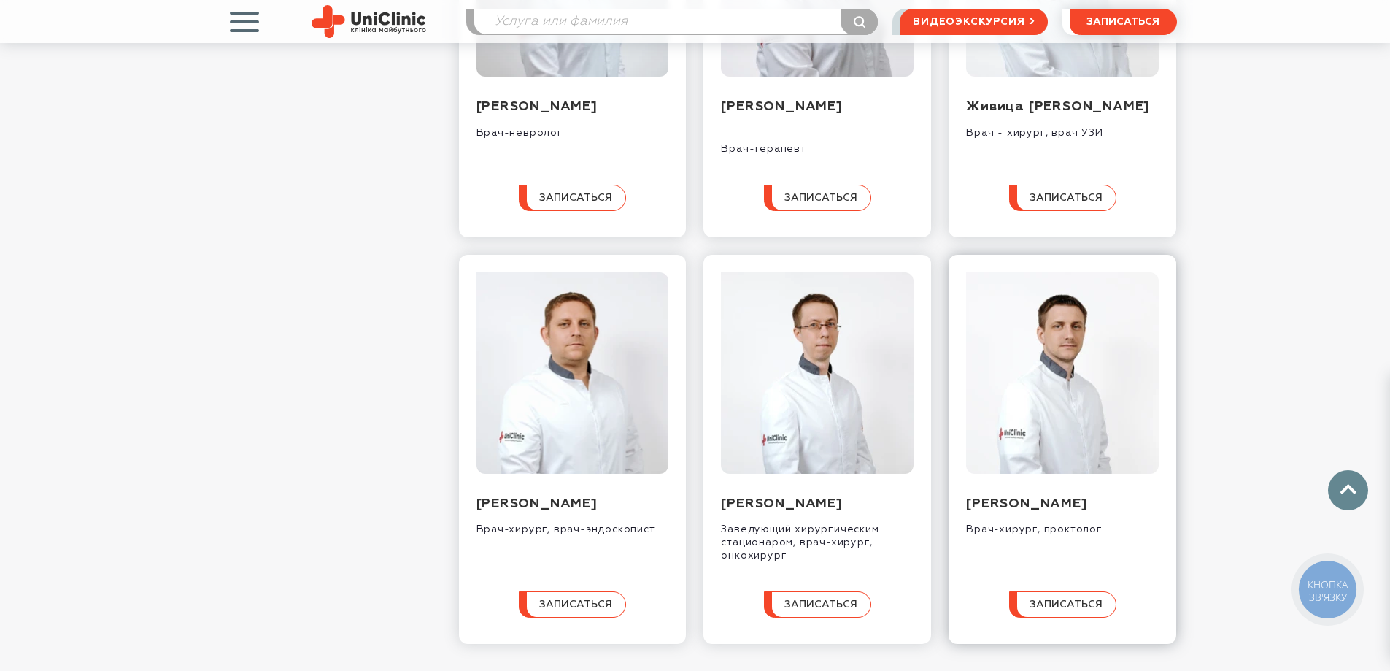
scroll to position [1387, 0]
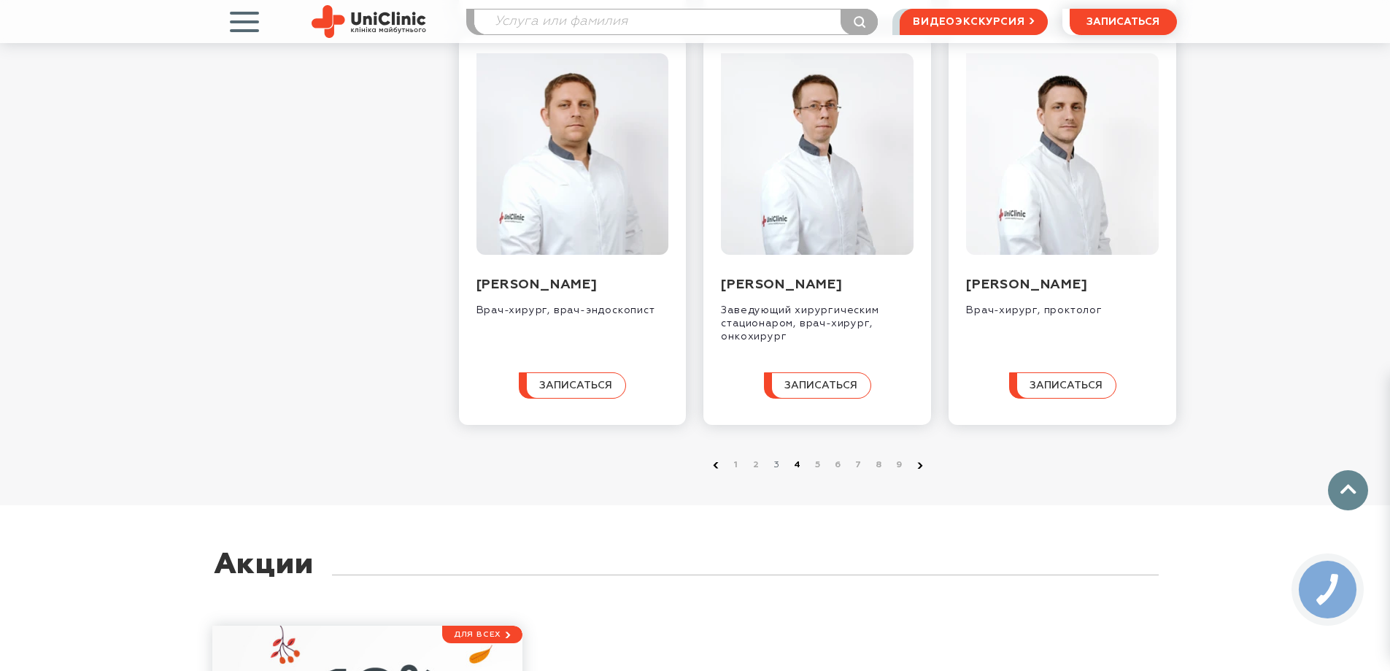
click at [796, 472] on link "4" at bounding box center [797, 465] width 15 height 15
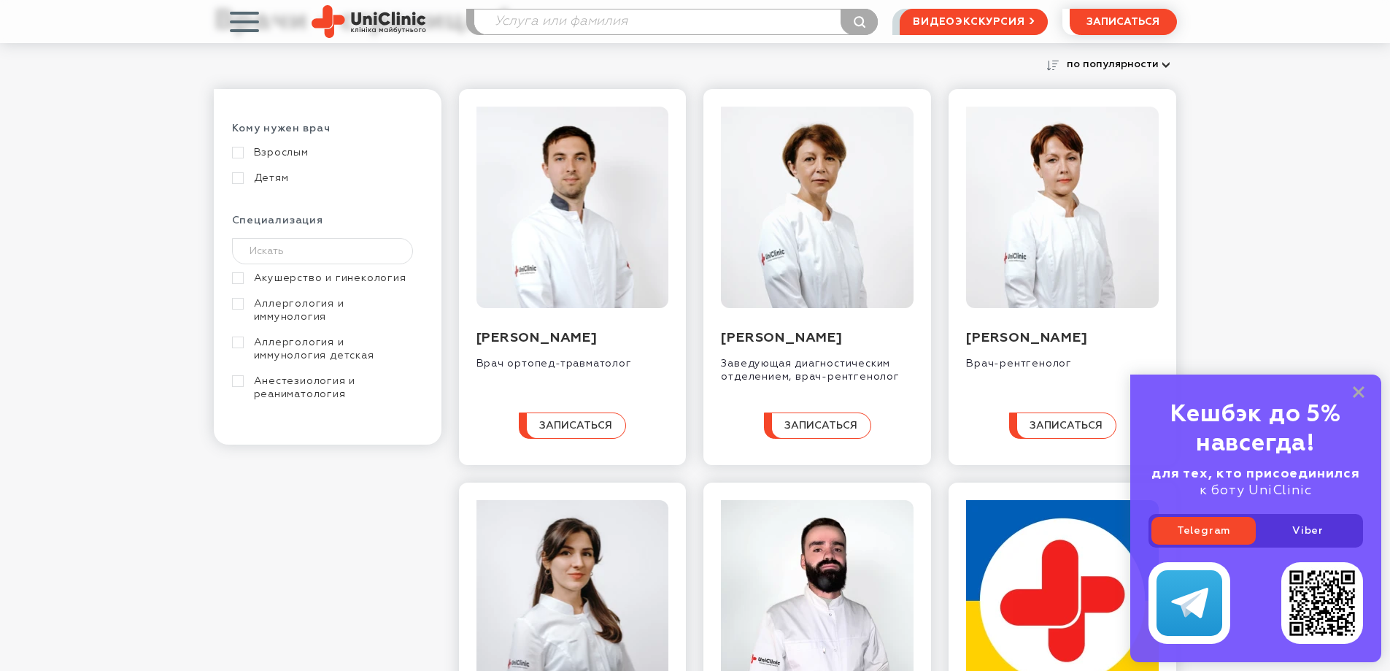
scroll to position [219, 0]
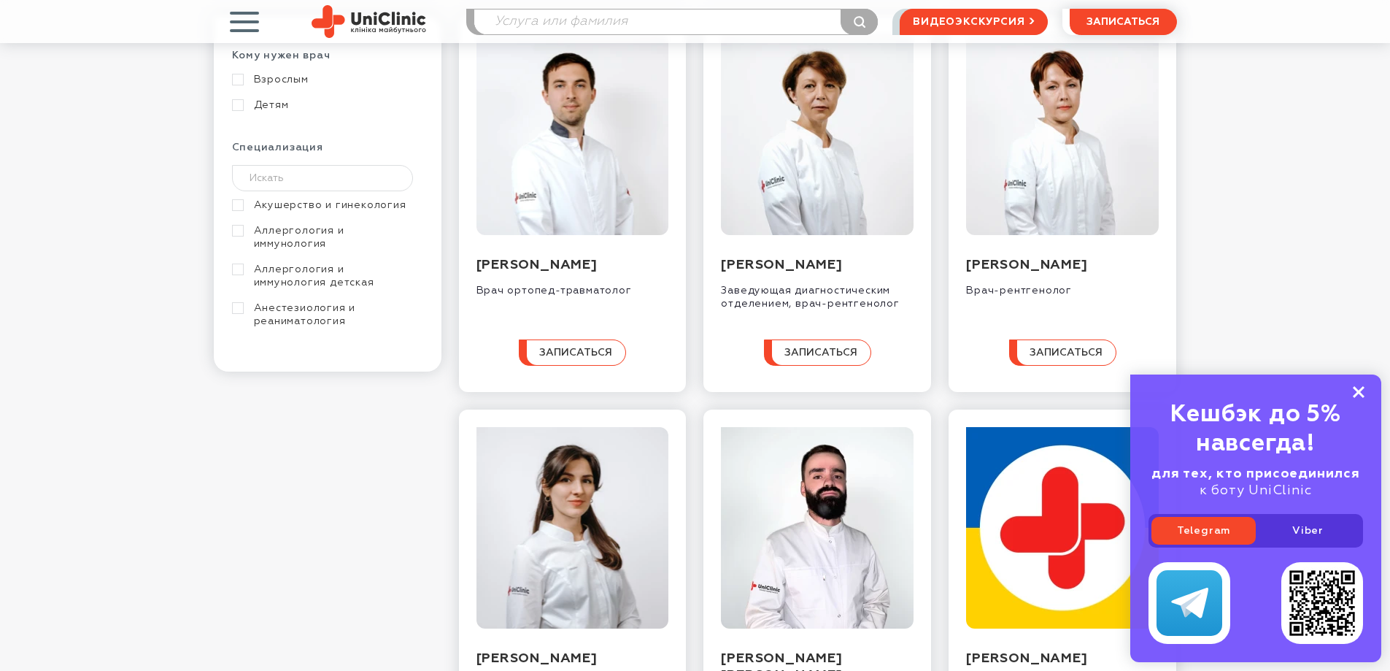
click at [1360, 396] on icon at bounding box center [1359, 392] width 12 height 12
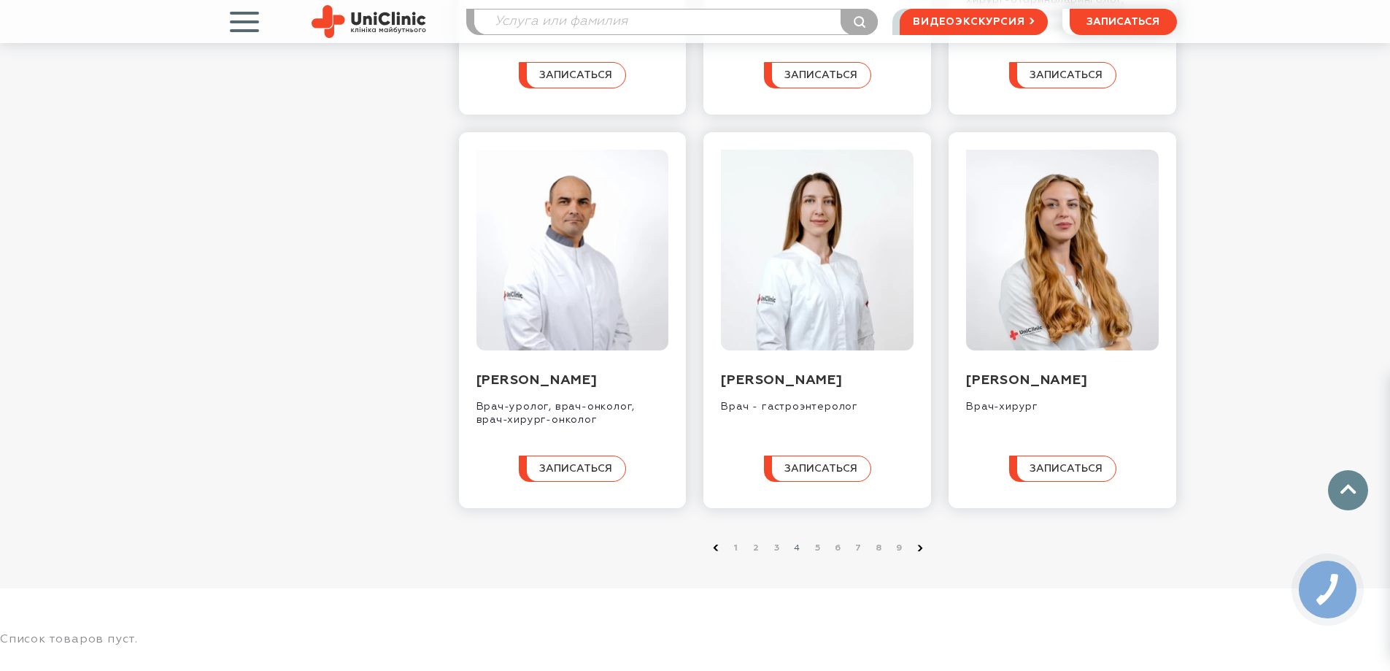
scroll to position [1387, 0]
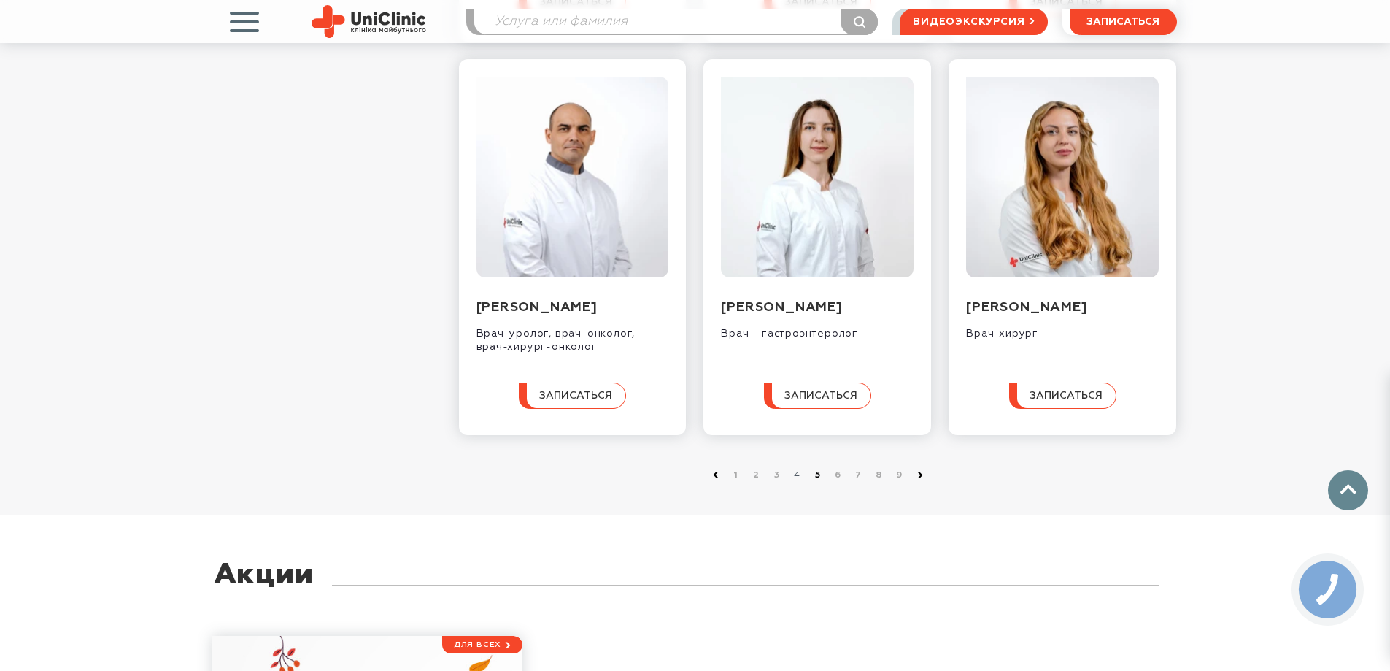
click at [817, 482] on link "5" at bounding box center [818, 475] width 15 height 15
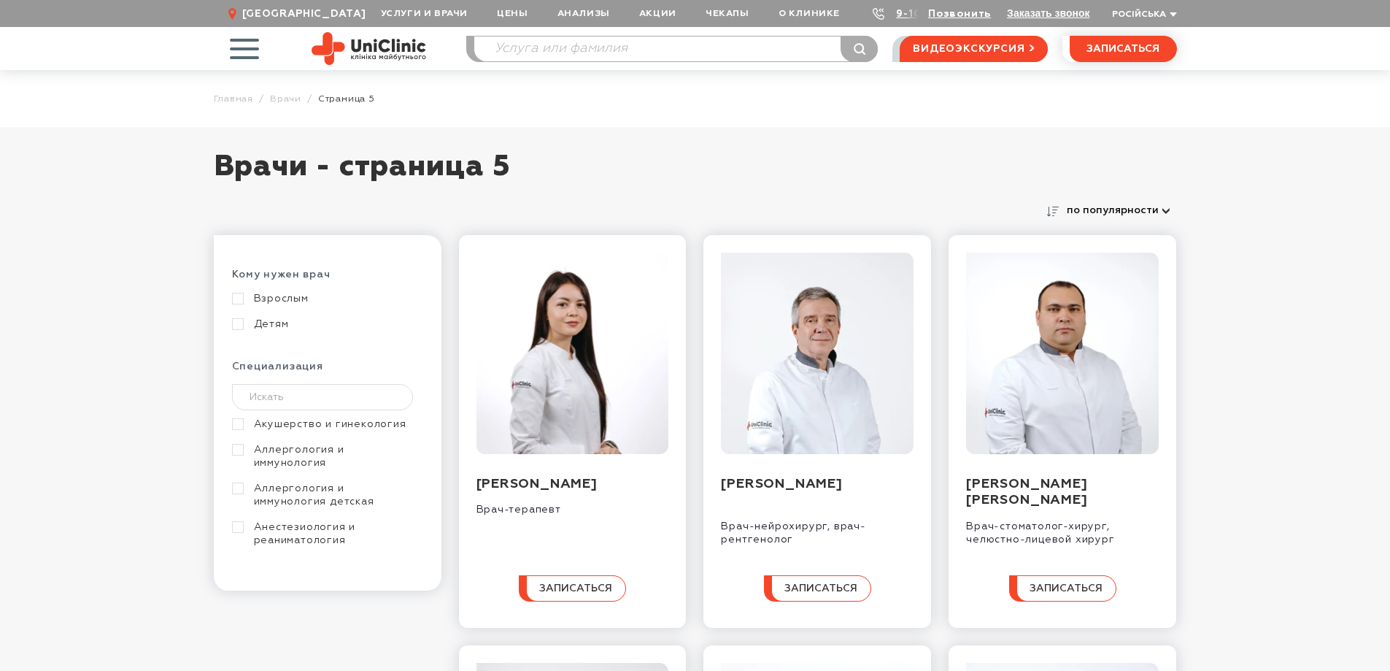
scroll to position [73, 0]
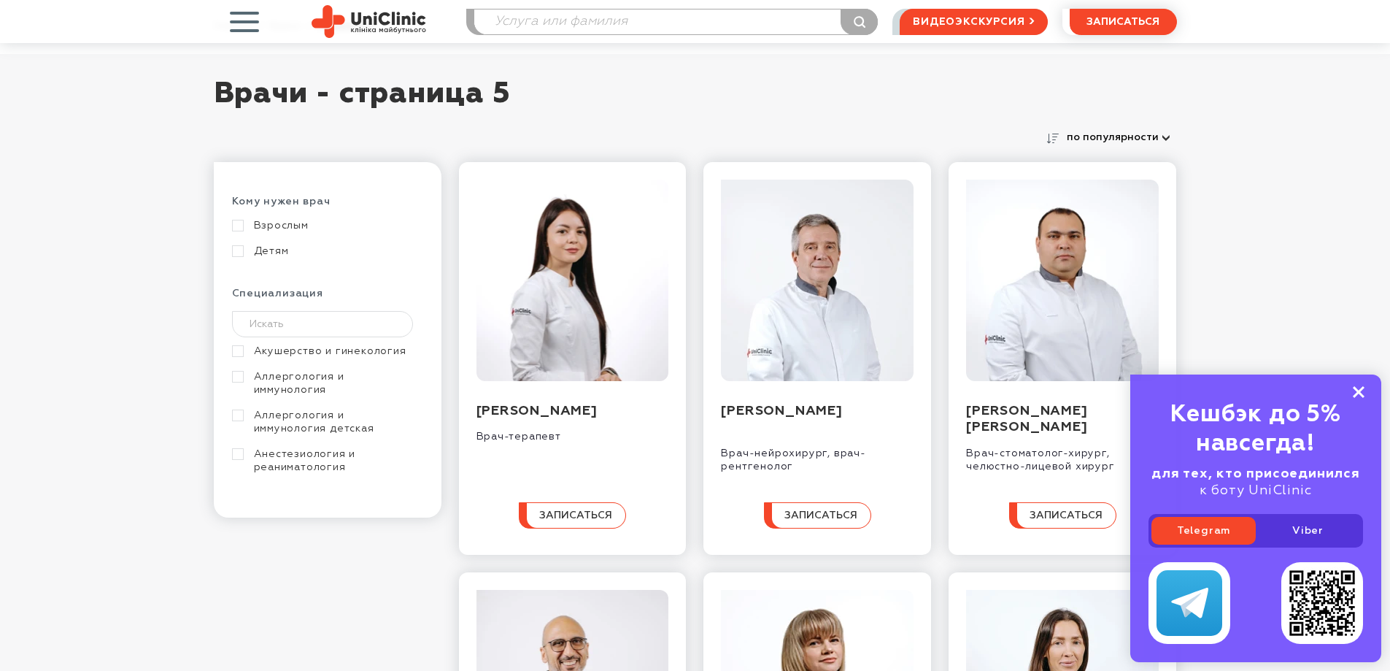
click at [1357, 390] on rect at bounding box center [1359, 392] width 12 height 12
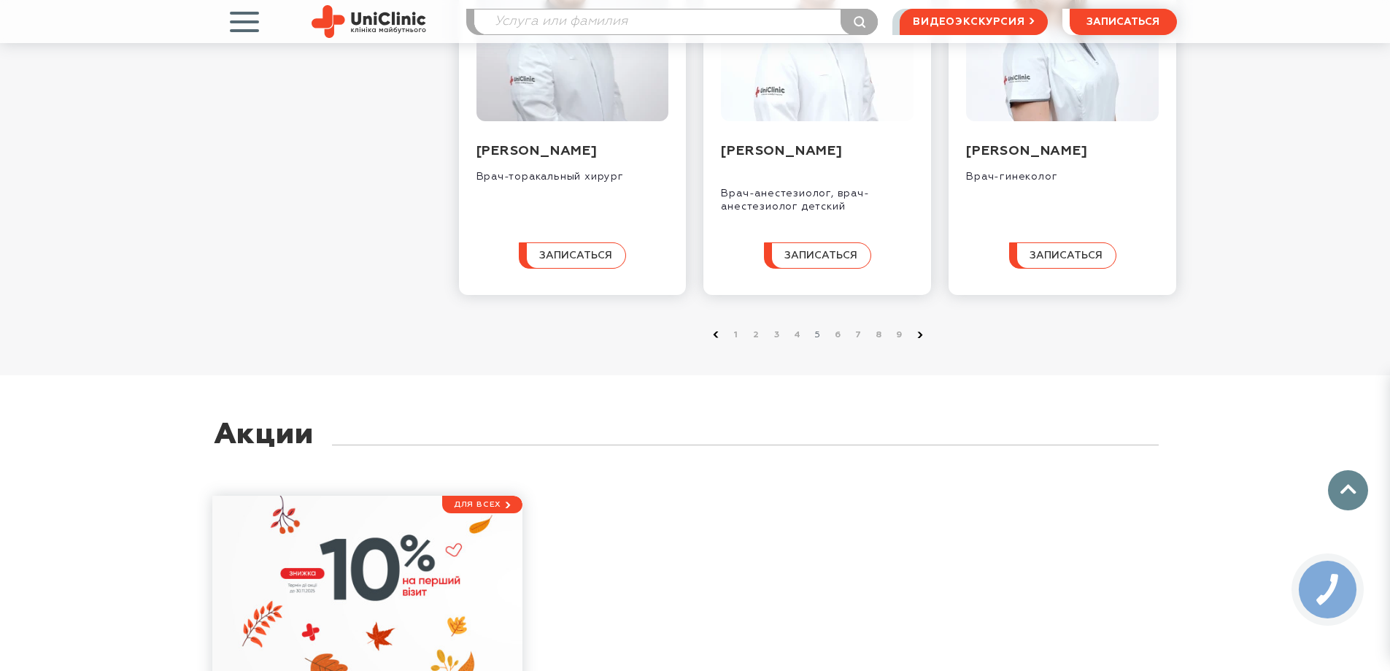
scroll to position [1606, 0]
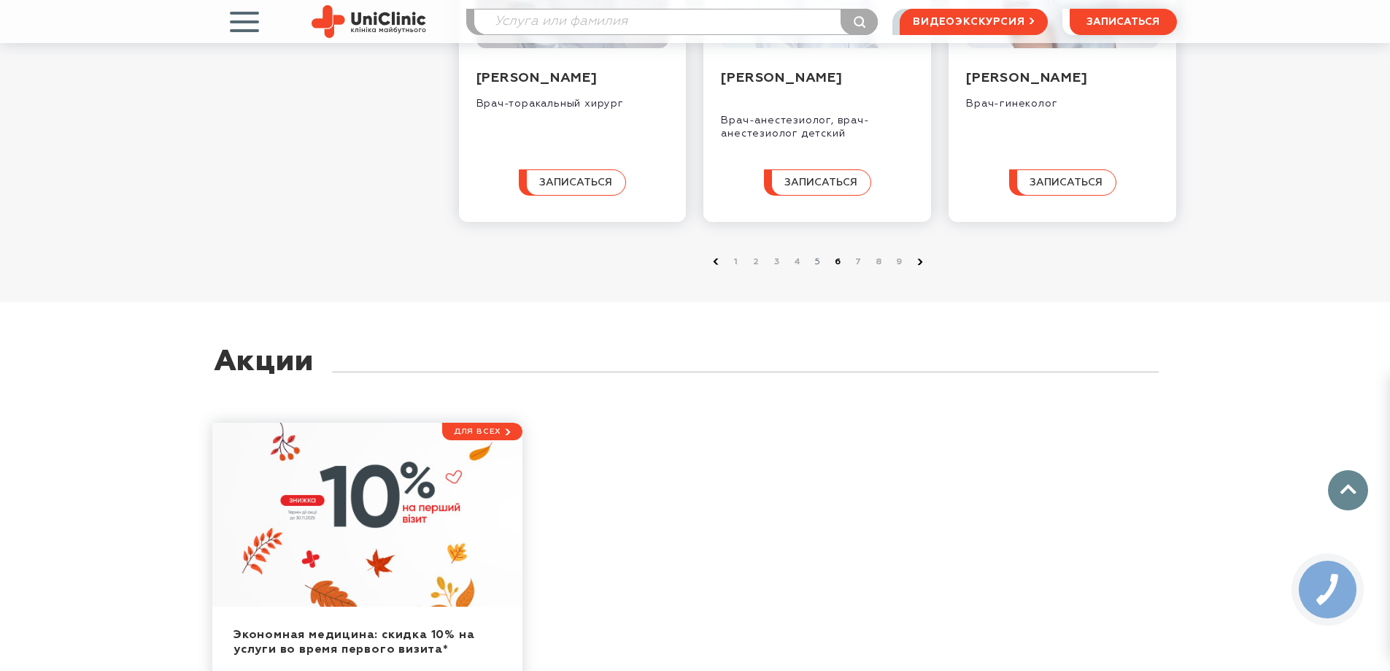
click at [838, 269] on link "6" at bounding box center [838, 262] width 15 height 15
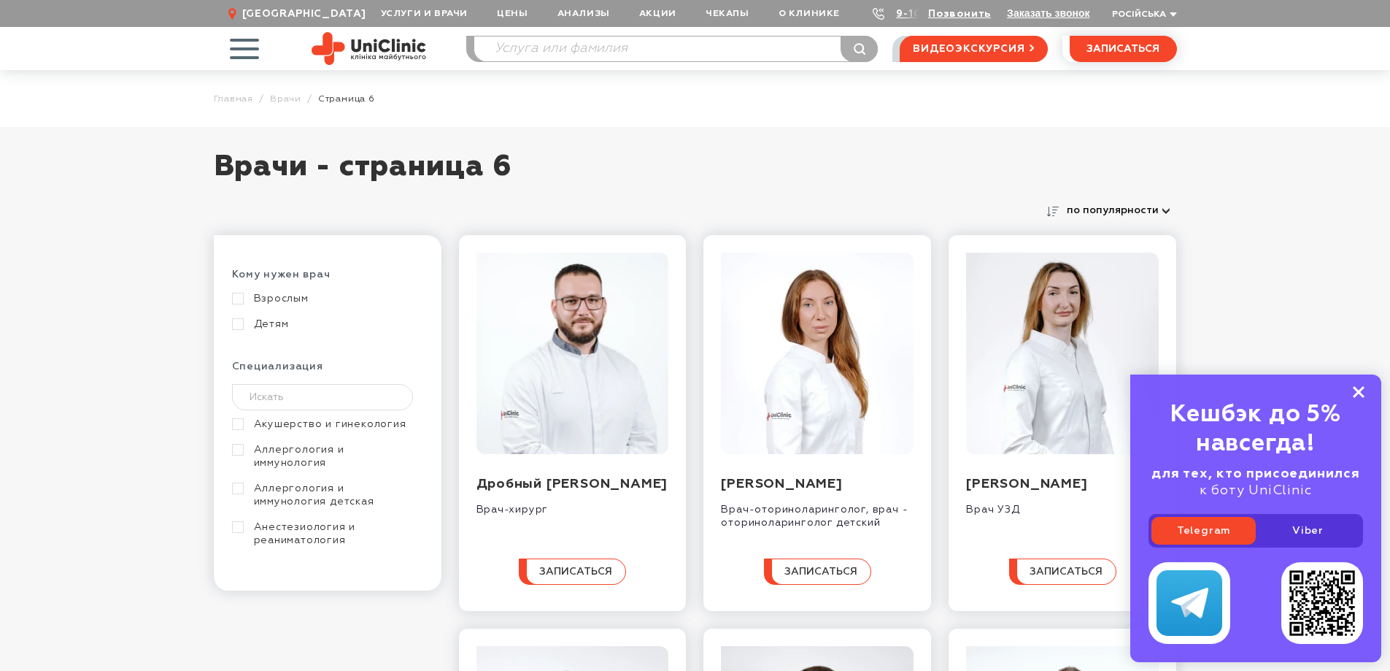
click at [1363, 393] on icon at bounding box center [1359, 392] width 12 height 12
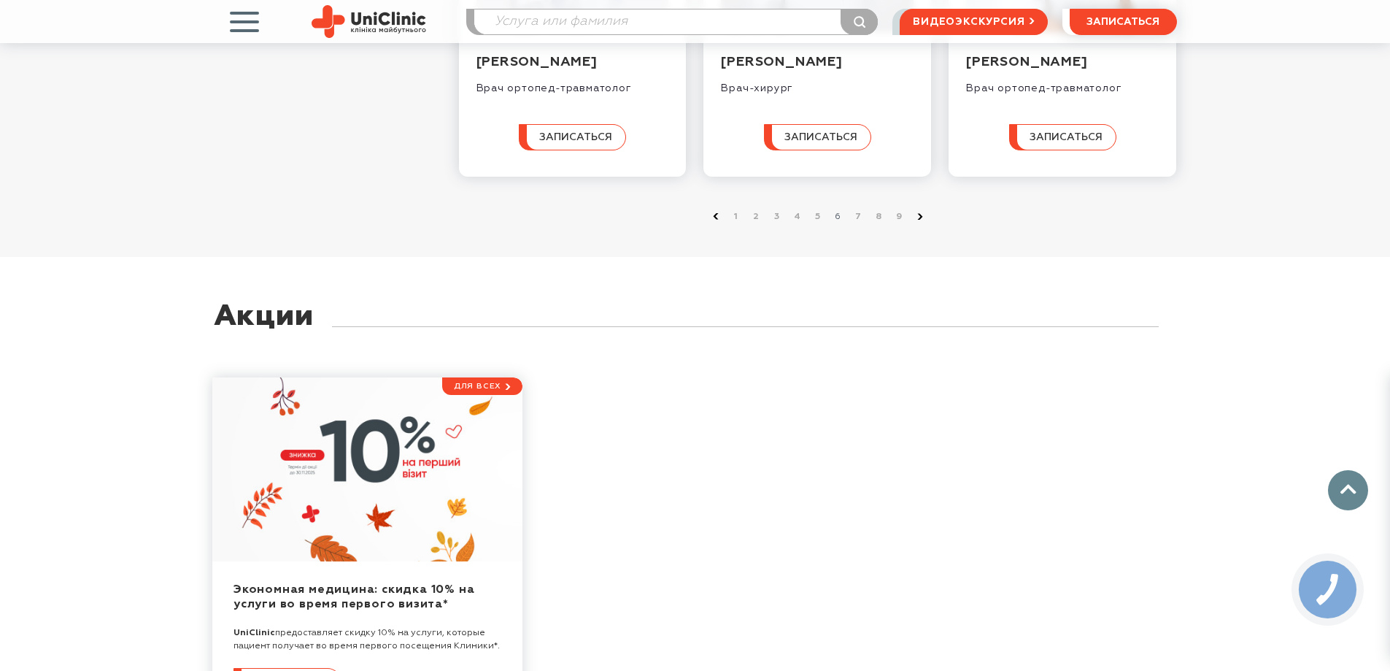
scroll to position [1314, 0]
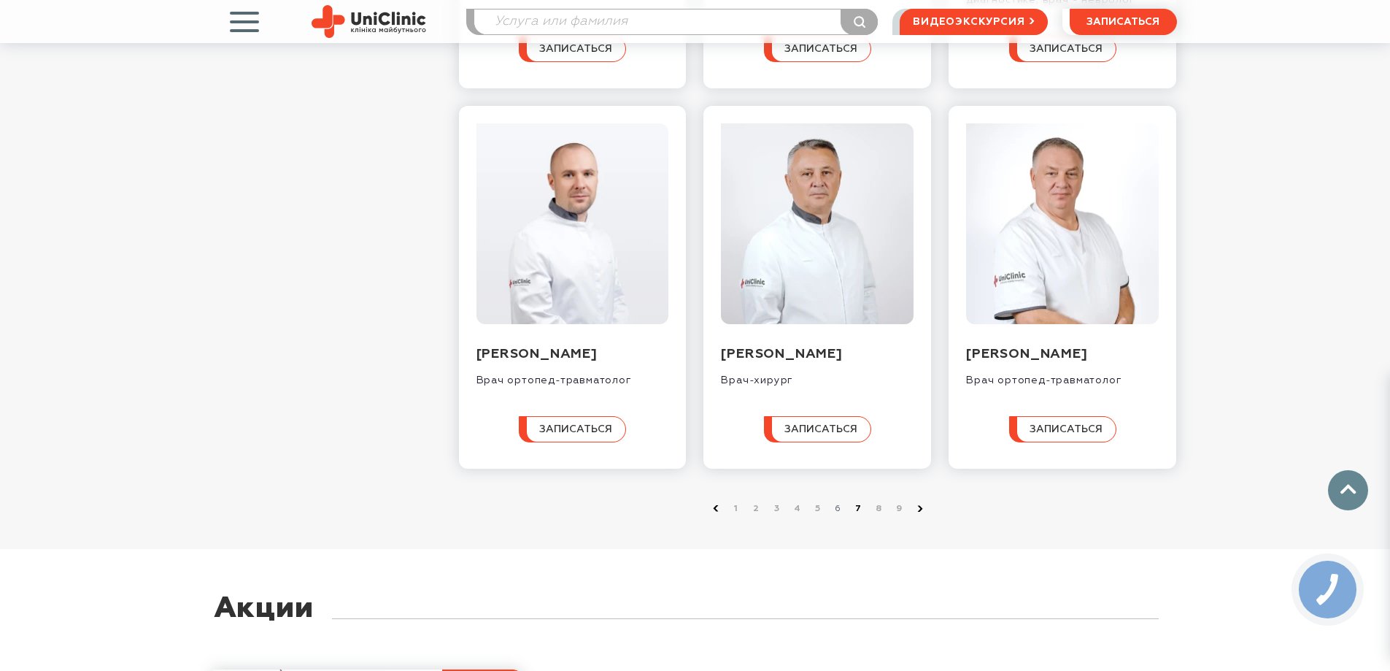
click at [858, 516] on link "7" at bounding box center [859, 508] width 15 height 15
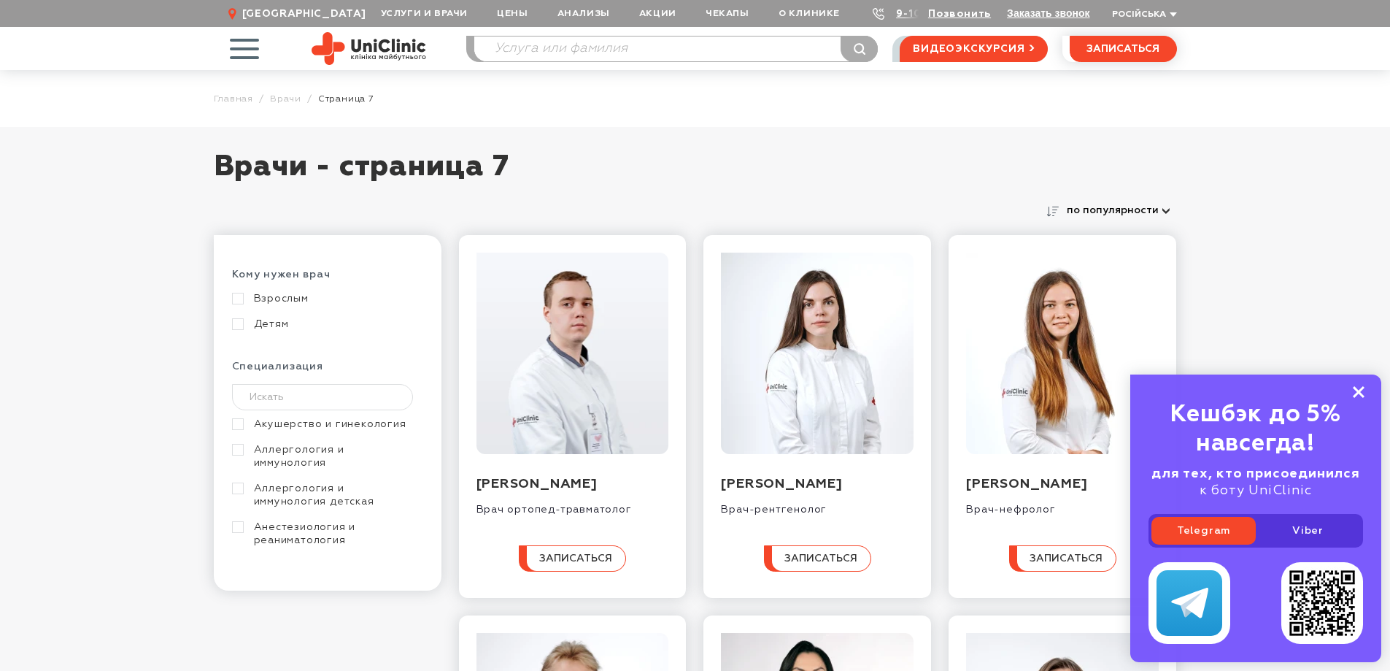
click at [1363, 393] on icon at bounding box center [1359, 392] width 12 height 12
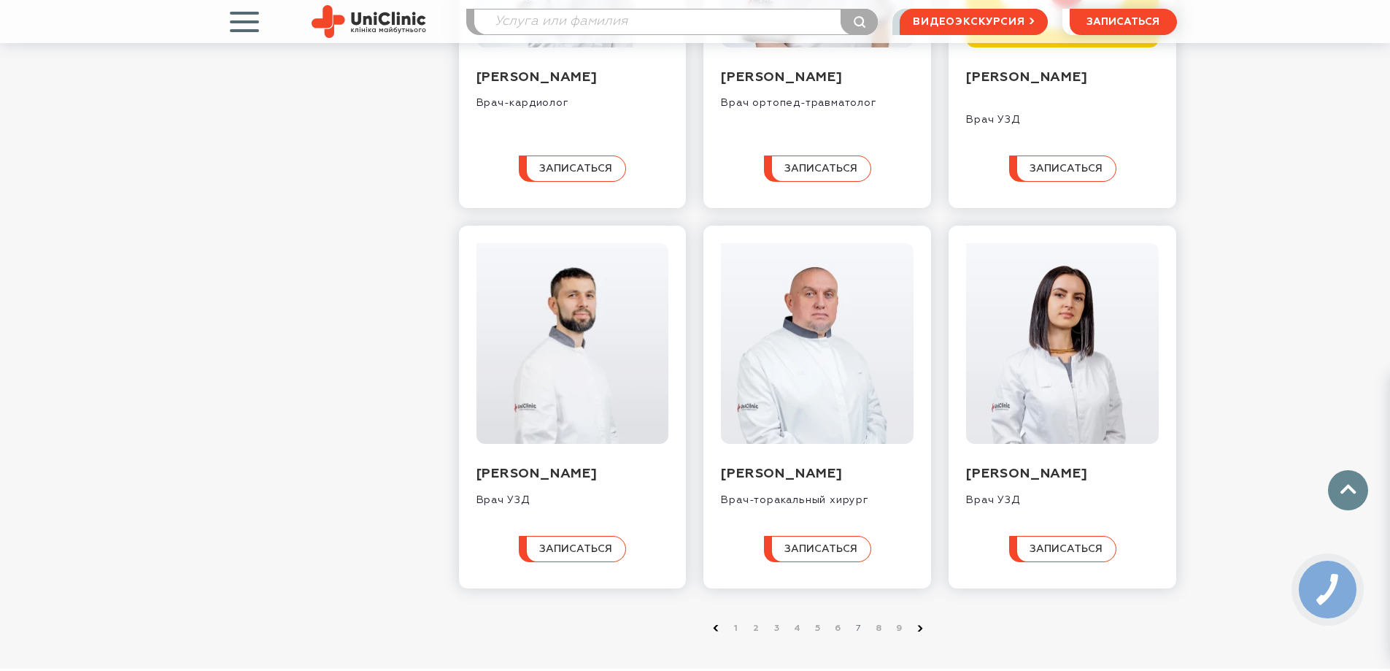
scroll to position [1460, 0]
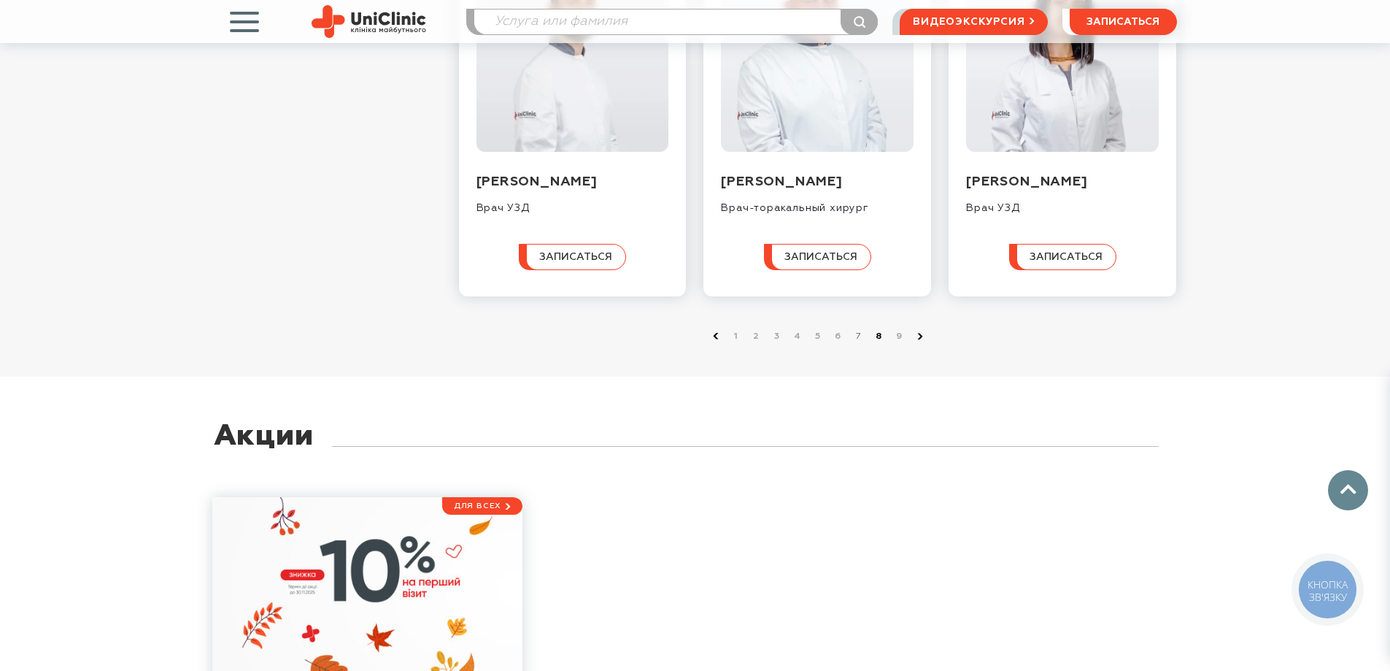
click at [878, 344] on link "8" at bounding box center [879, 336] width 15 height 15
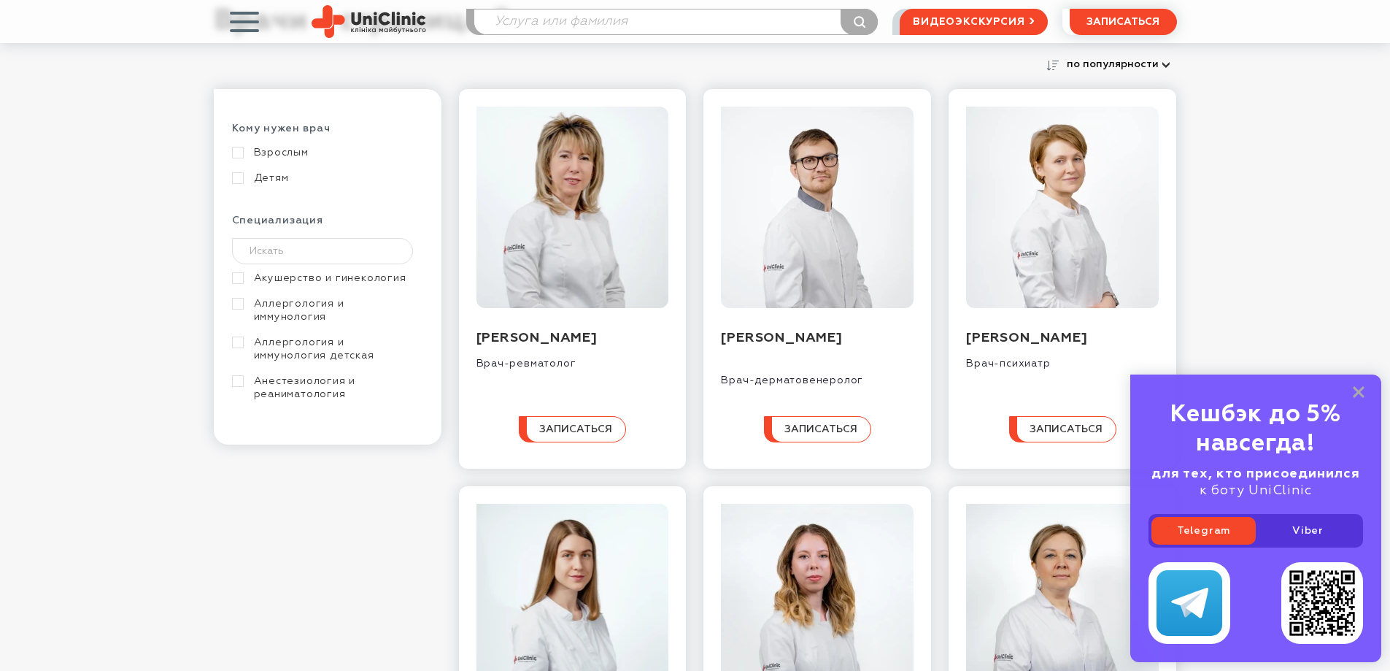
scroll to position [292, 0]
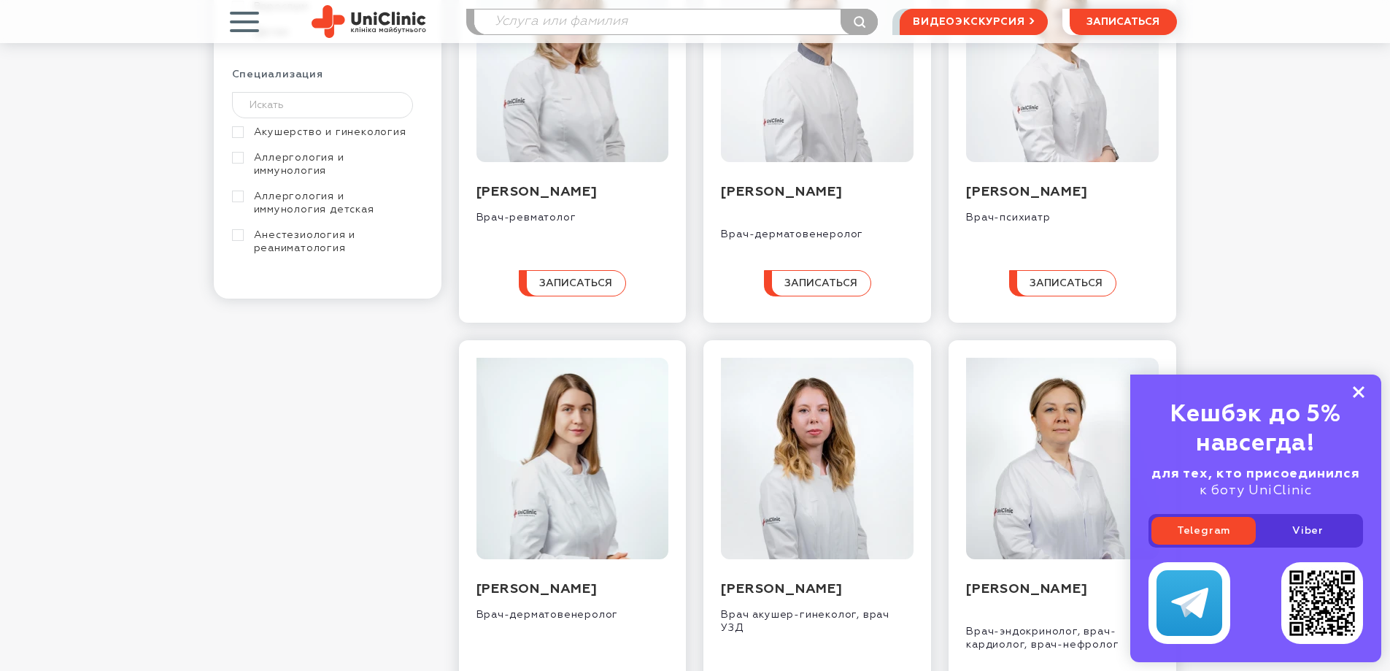
click at [1358, 391] on rect at bounding box center [1359, 392] width 12 height 12
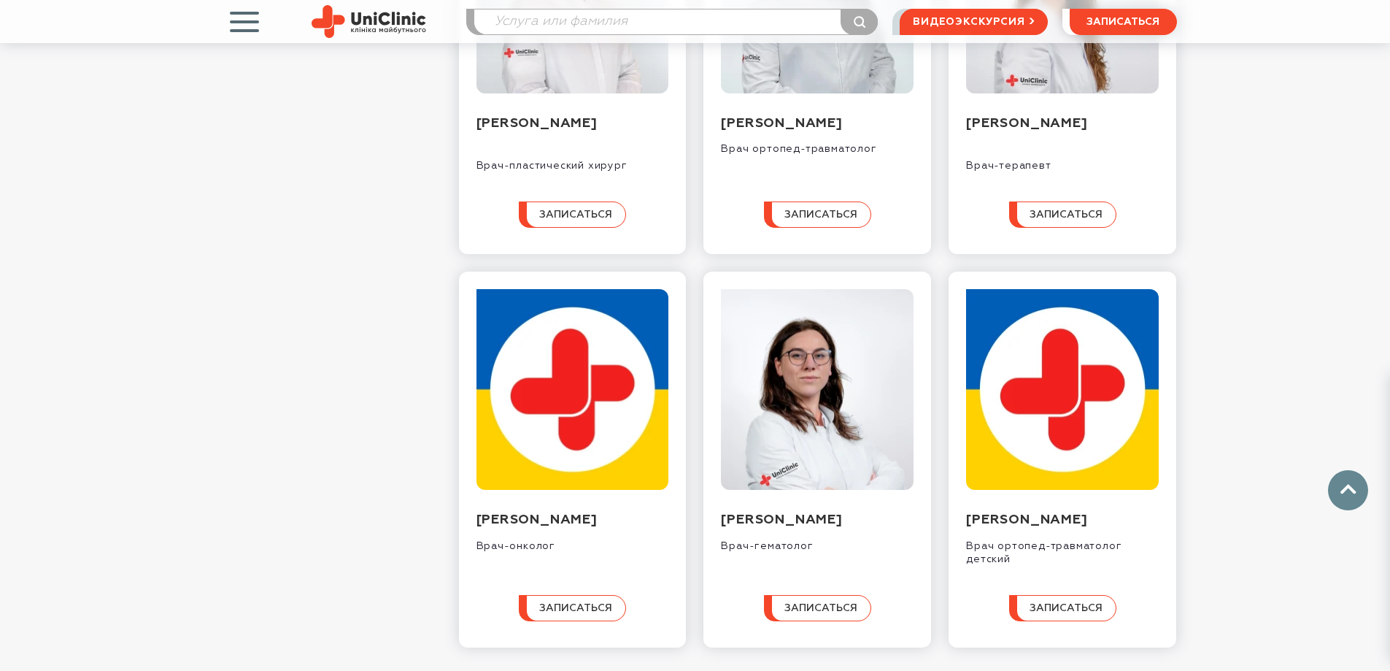
scroll to position [1387, 0]
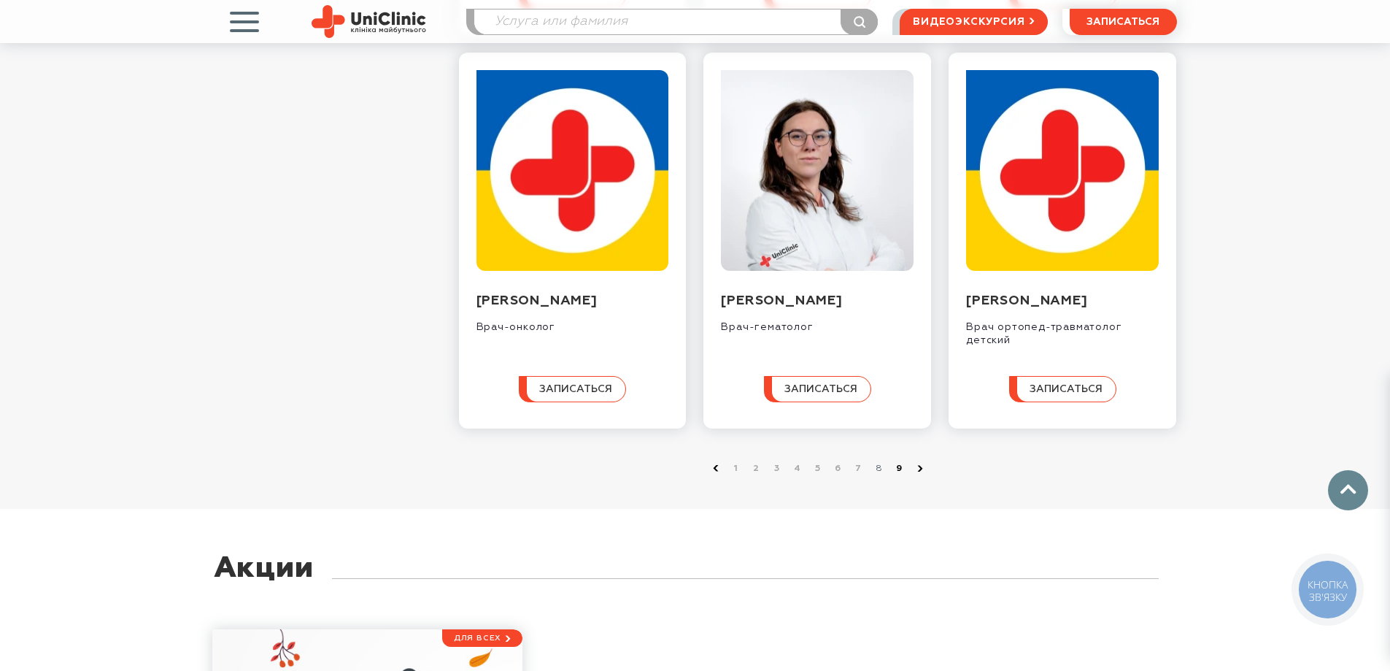
click at [901, 476] on link "9" at bounding box center [900, 468] width 15 height 15
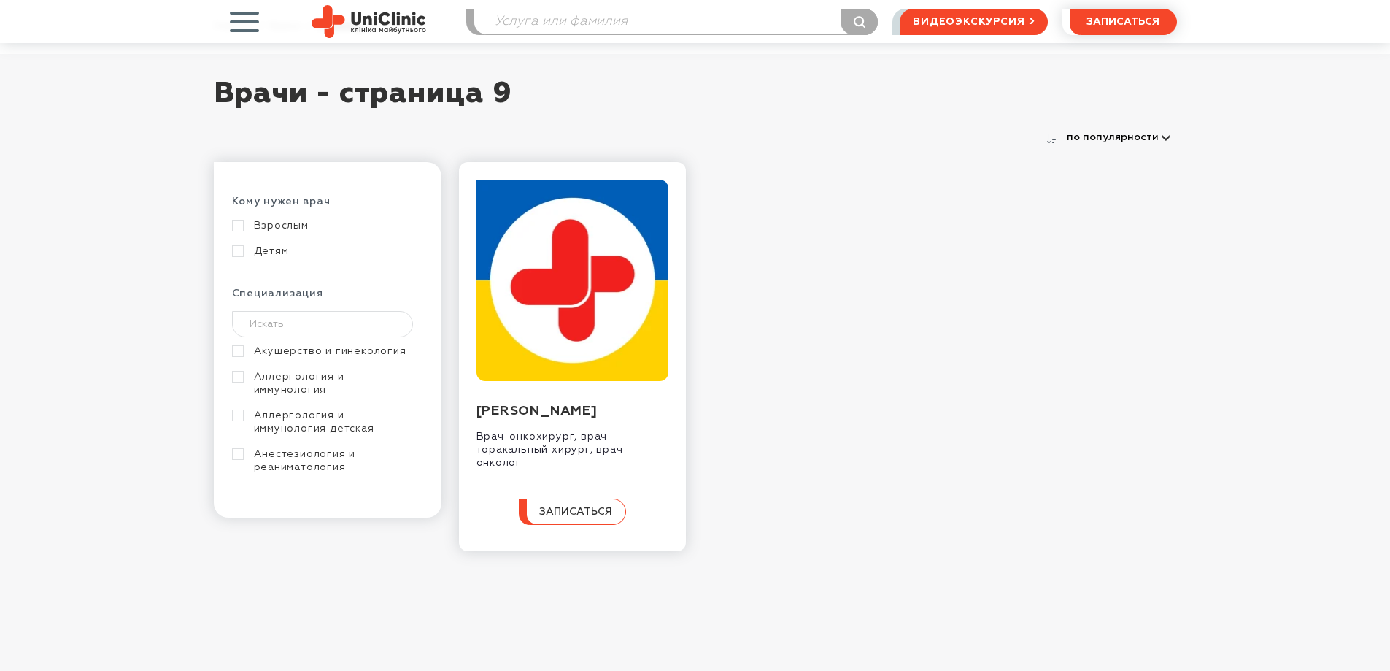
scroll to position [511, 0]
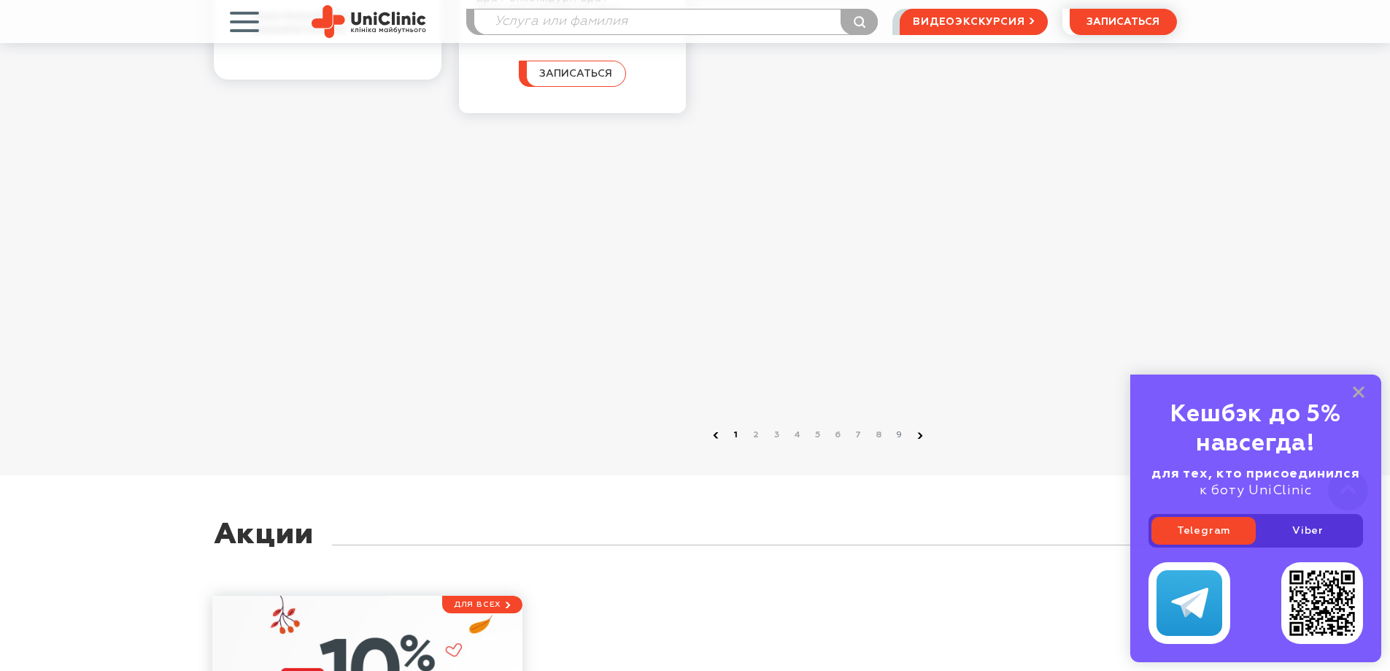
click at [735, 436] on link "1" at bounding box center [736, 435] width 15 height 15
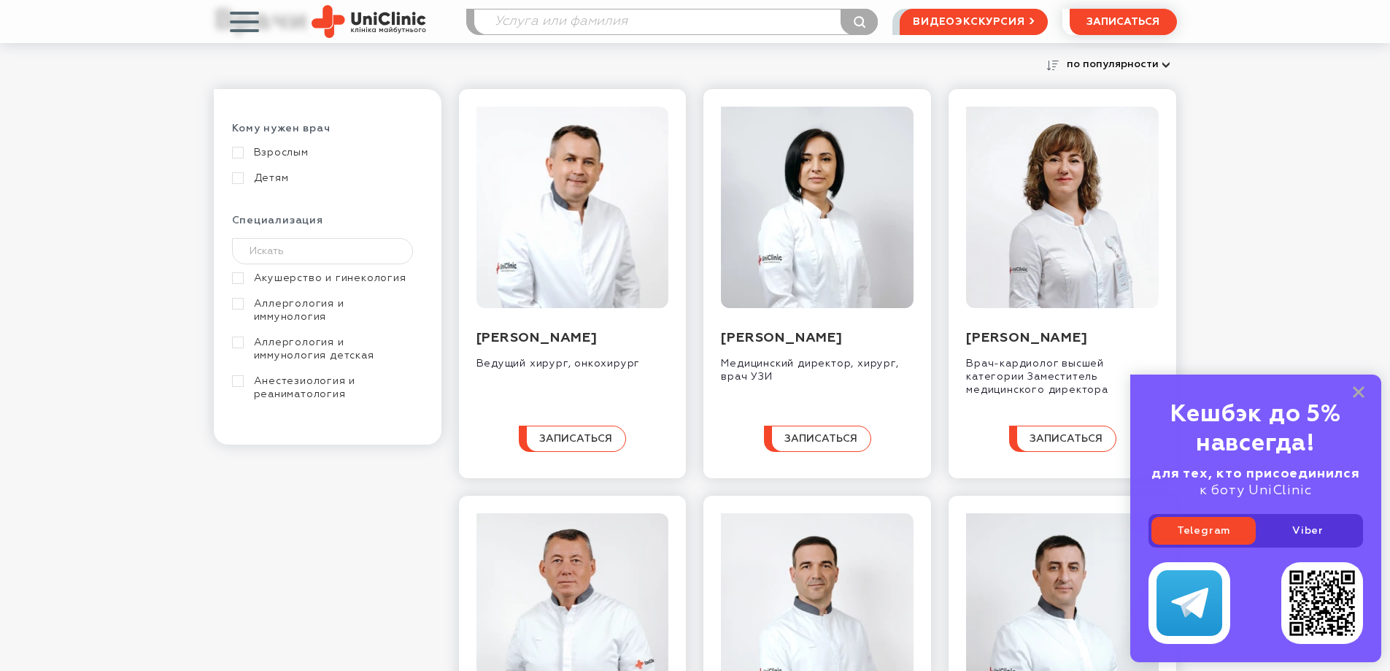
scroll to position [292, 0]
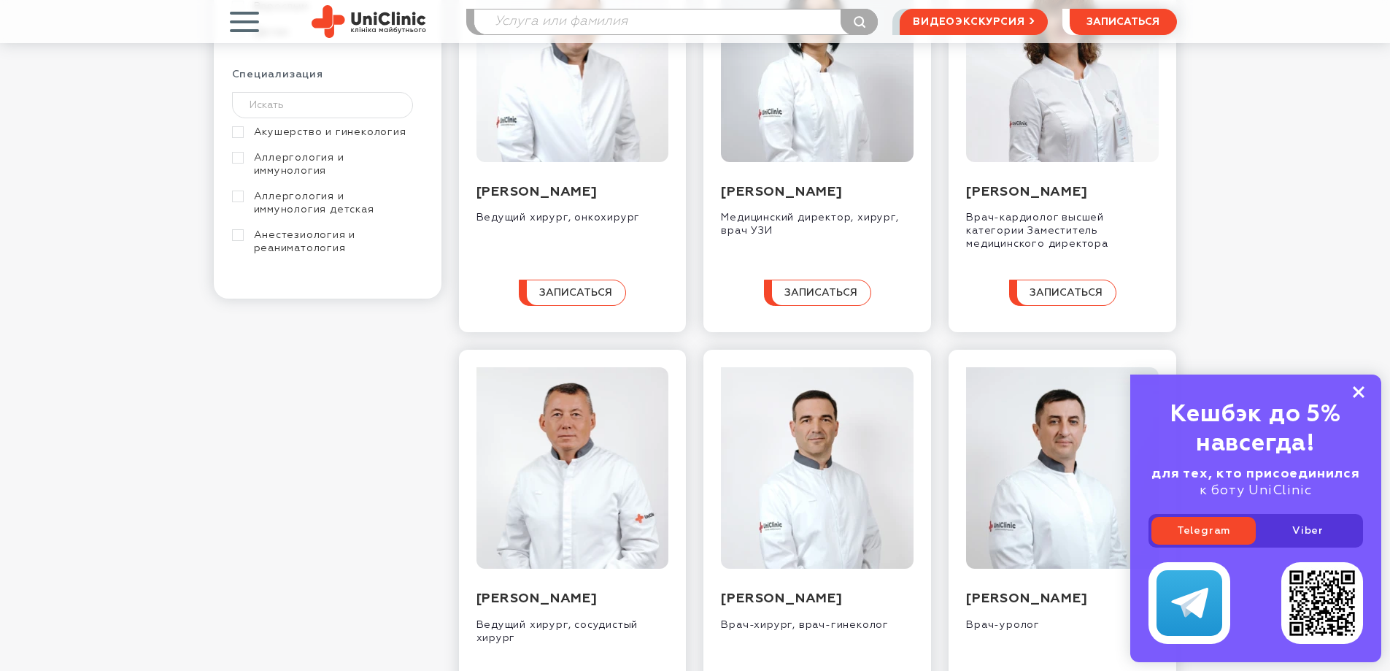
click at [1362, 392] on icon at bounding box center [1359, 392] width 12 height 12
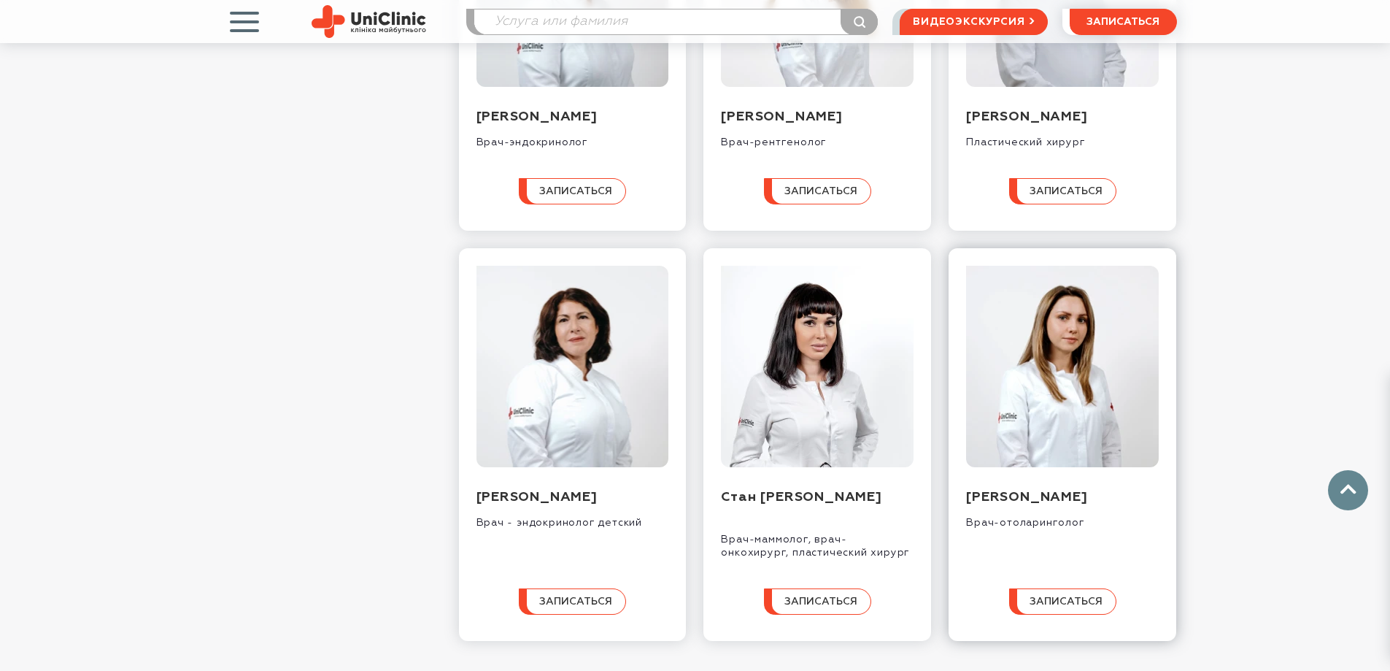
scroll to position [1314, 0]
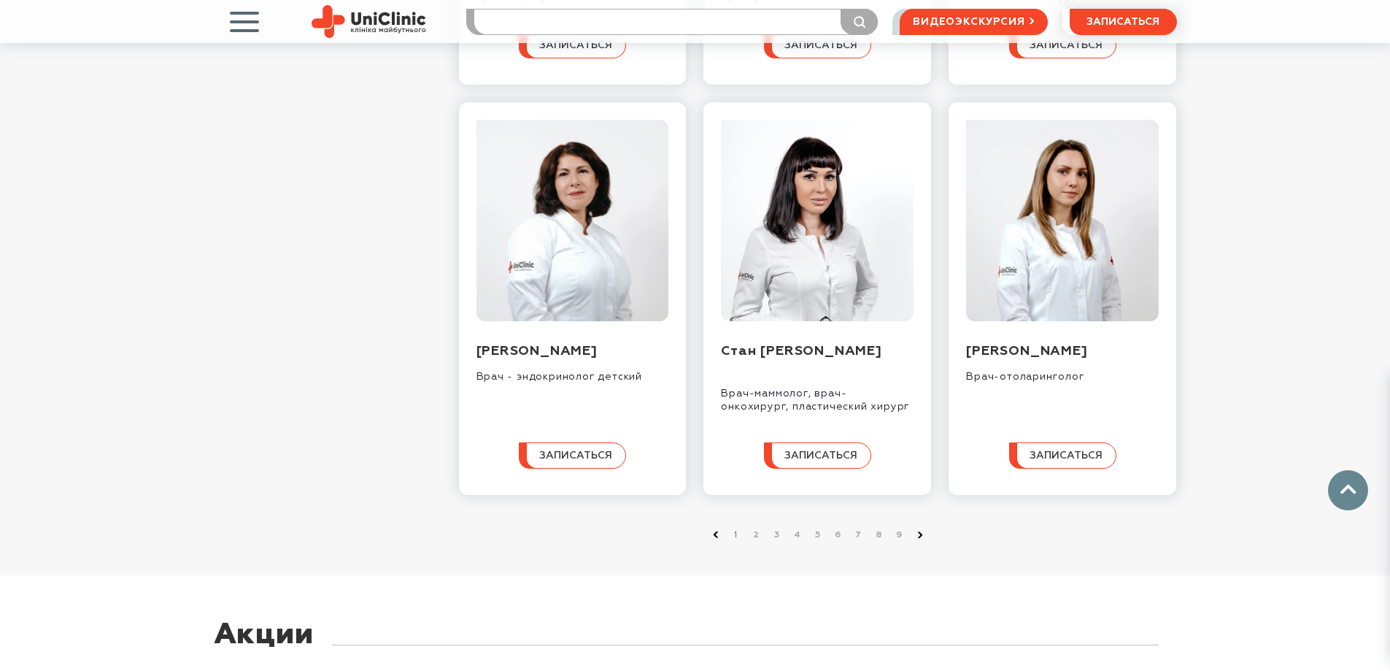
click at [526, 17] on input "search" at bounding box center [676, 21] width 404 height 25
type input "[PERSON_NAME]"
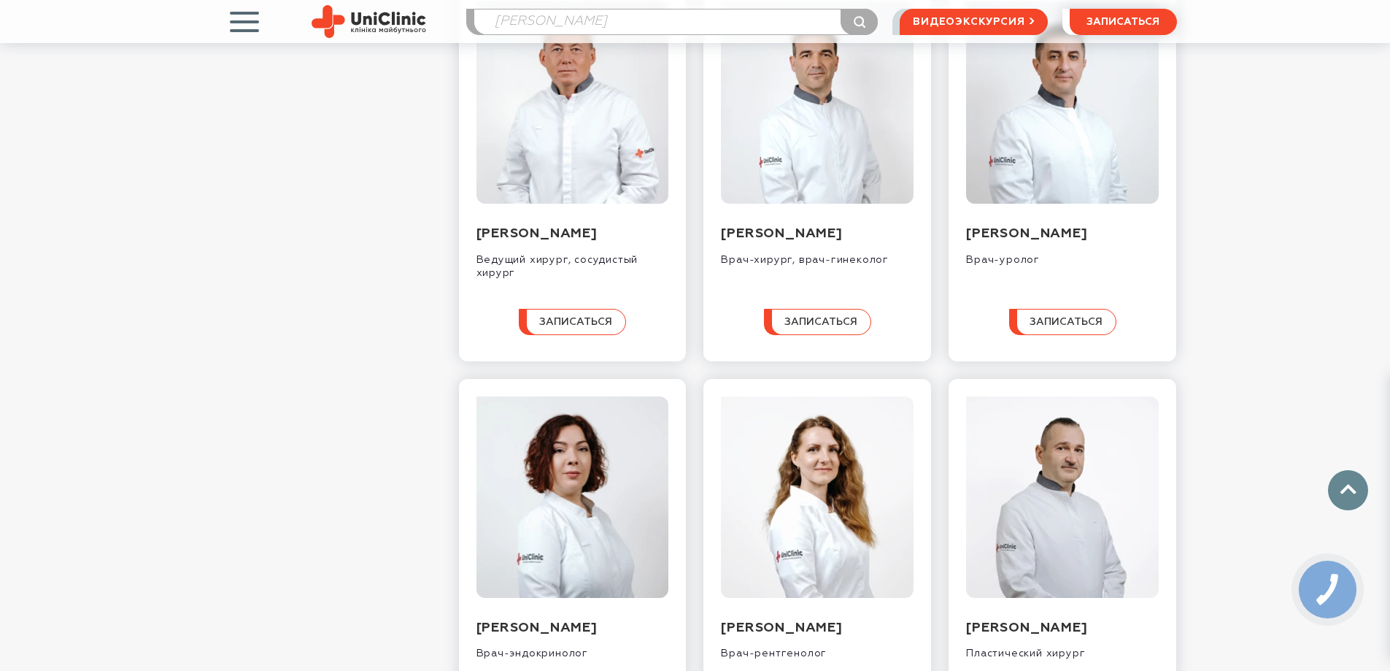
scroll to position [292, 0]
